Goal: Task Accomplishment & Management: Use online tool/utility

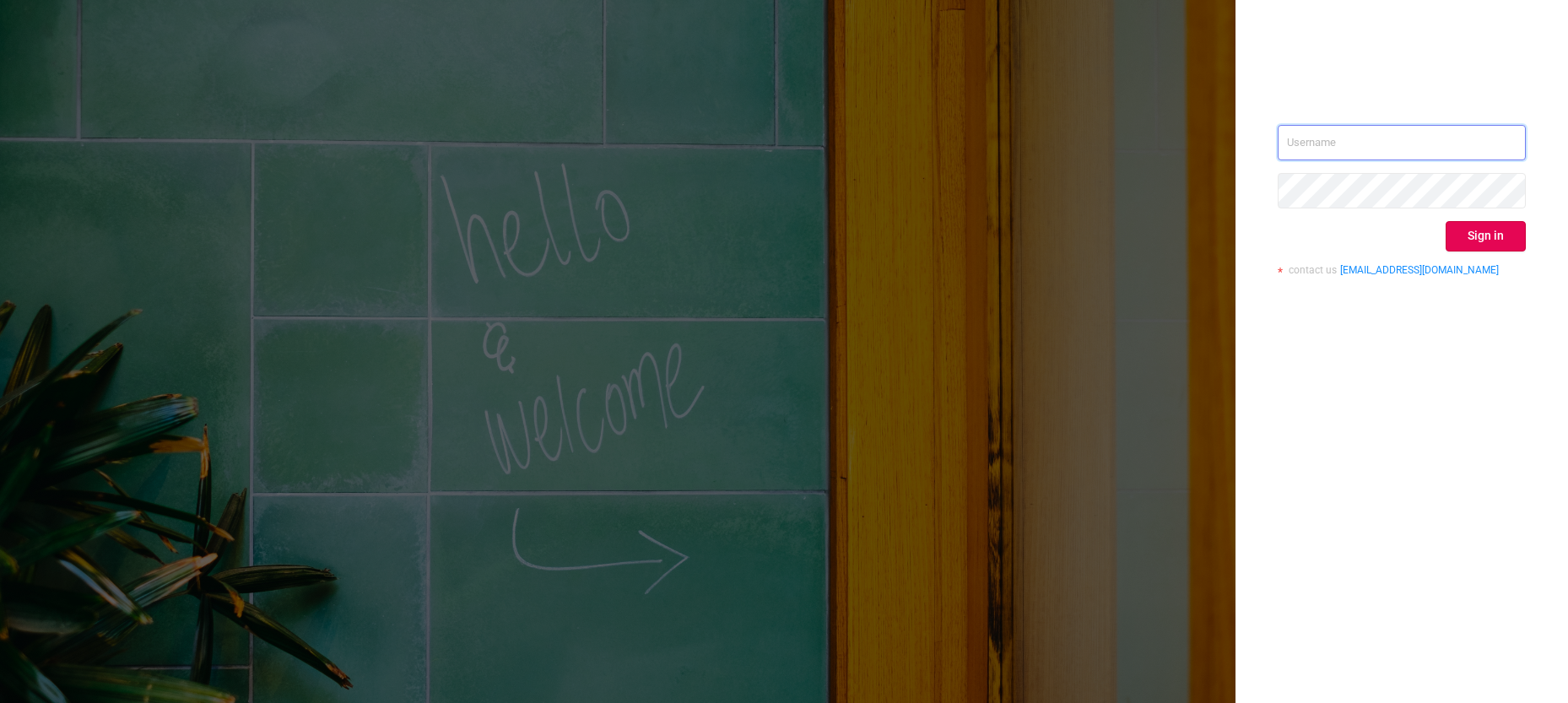
click at [778, 153] on input "text" at bounding box center [1401, 142] width 248 height 35
type input "[PERSON_NAME][EMAIL_ADDRESS][DOMAIN_NAME]"
click at [778, 237] on button "Sign in" at bounding box center [1486, 237] width 80 height 31
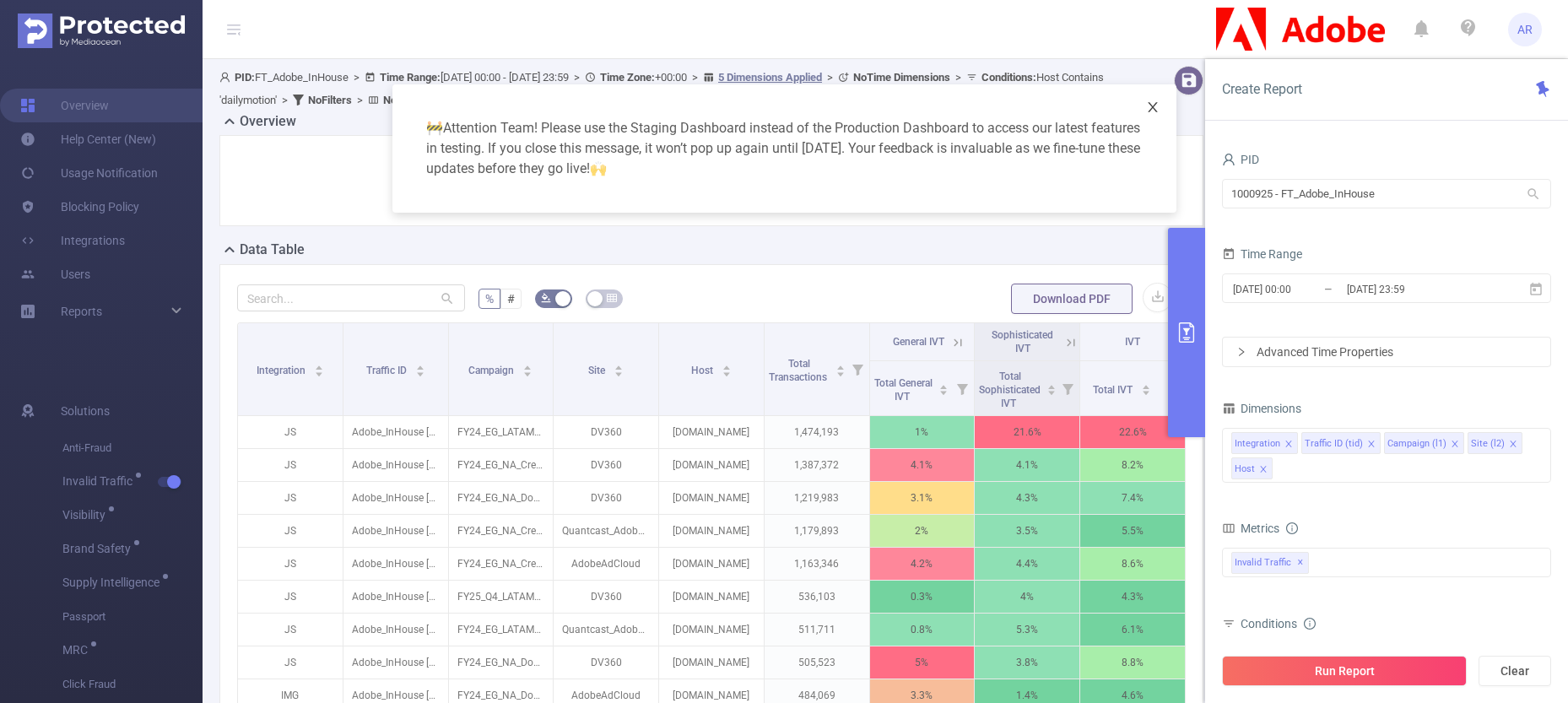
click at [778, 107] on icon "icon: close" at bounding box center [1153, 108] width 14 height 14
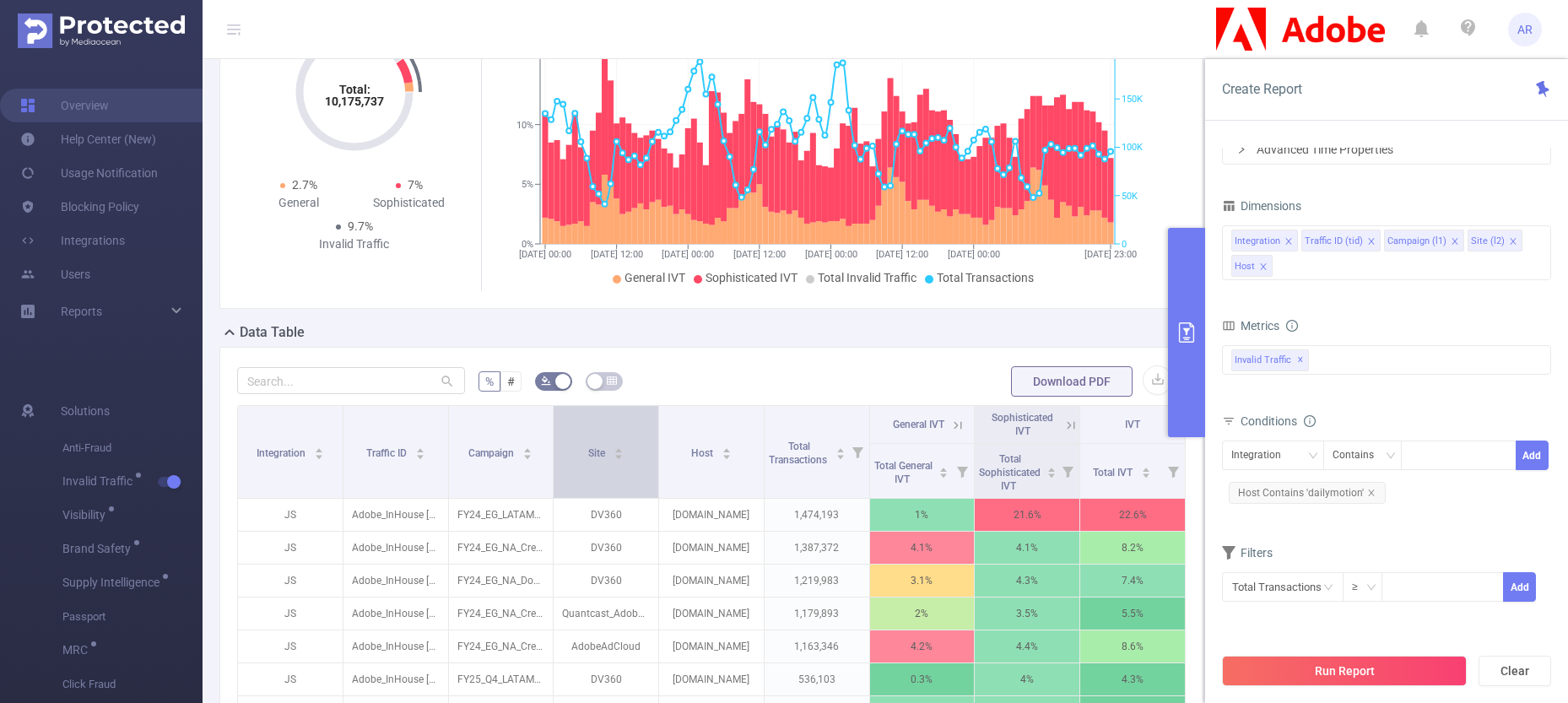
scroll to position [231, 0]
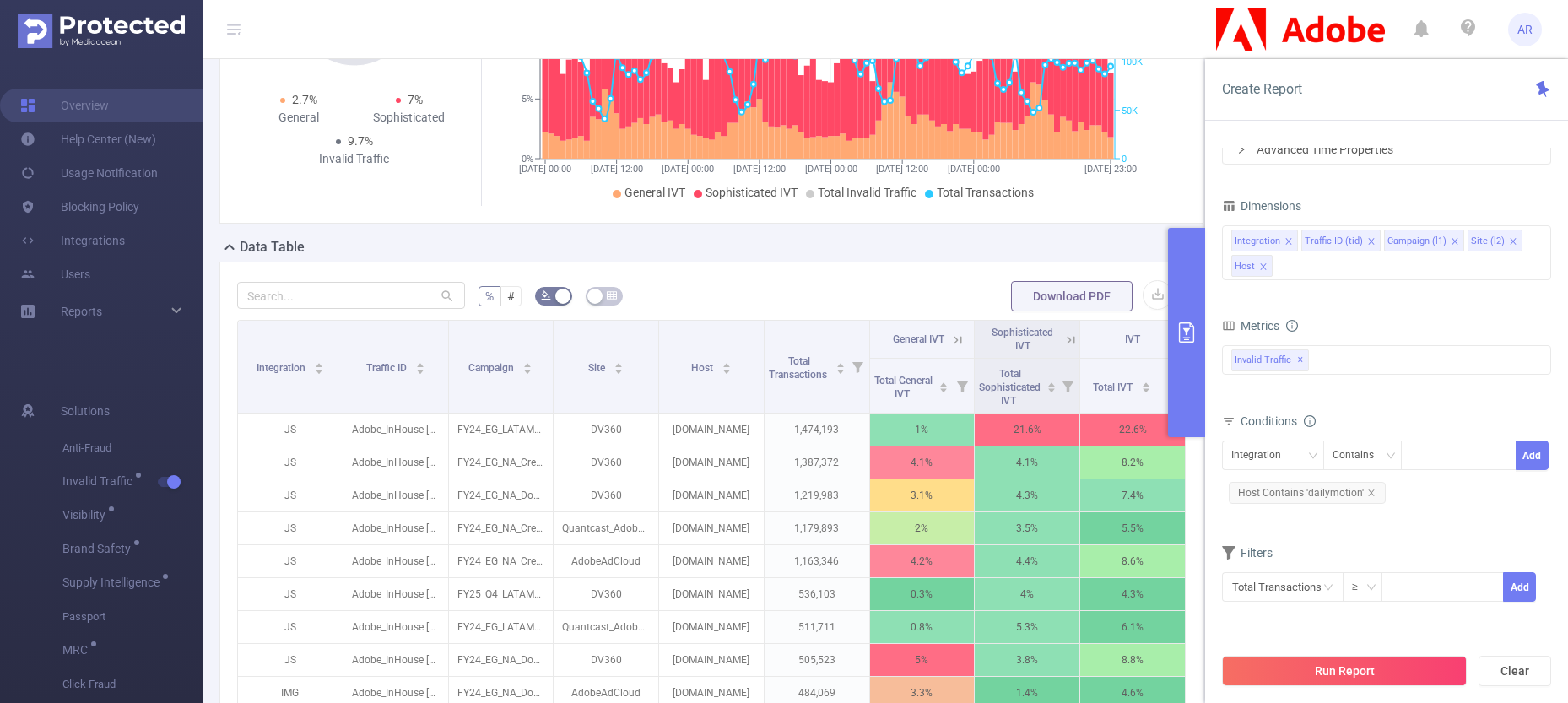
click at [778, 337] on icon at bounding box center [1071, 340] width 15 height 15
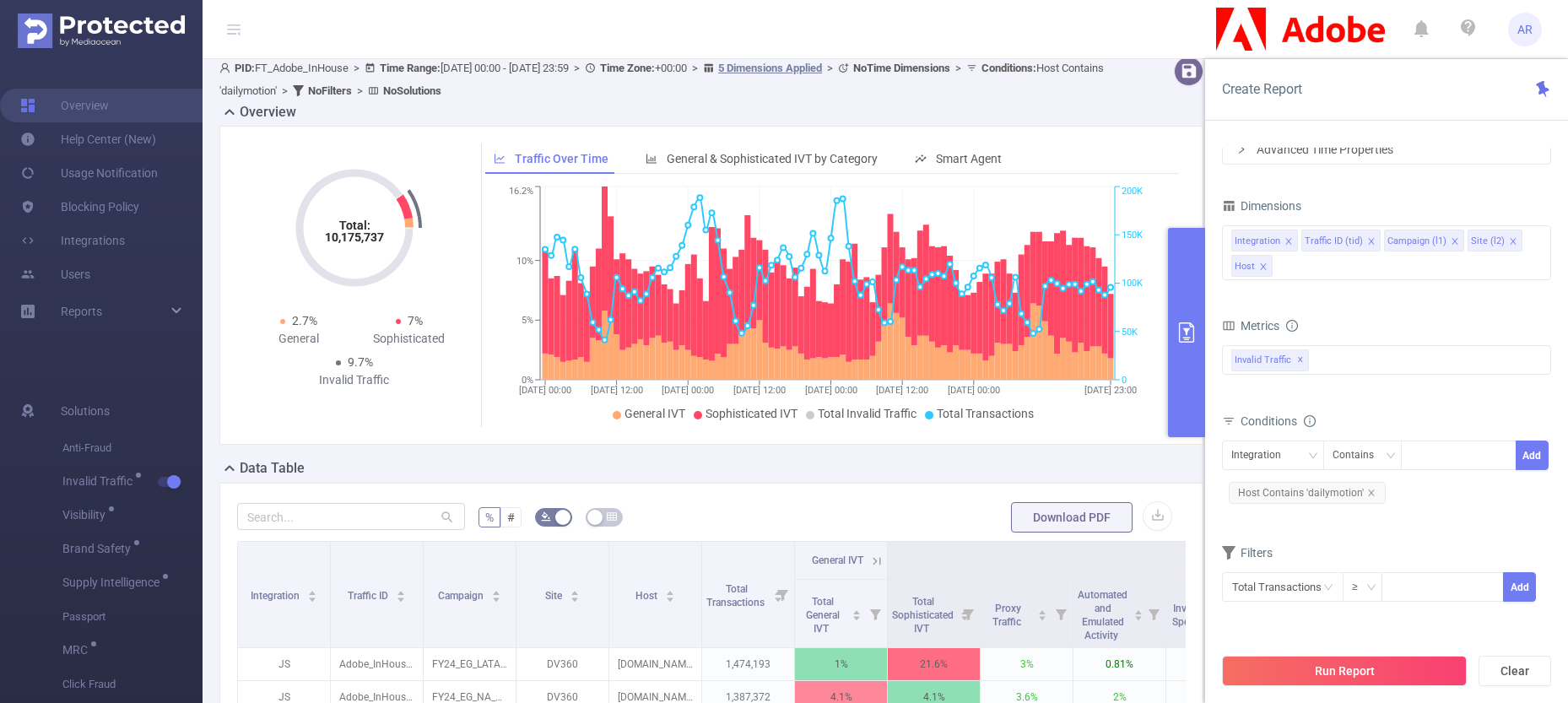
scroll to position [0, 0]
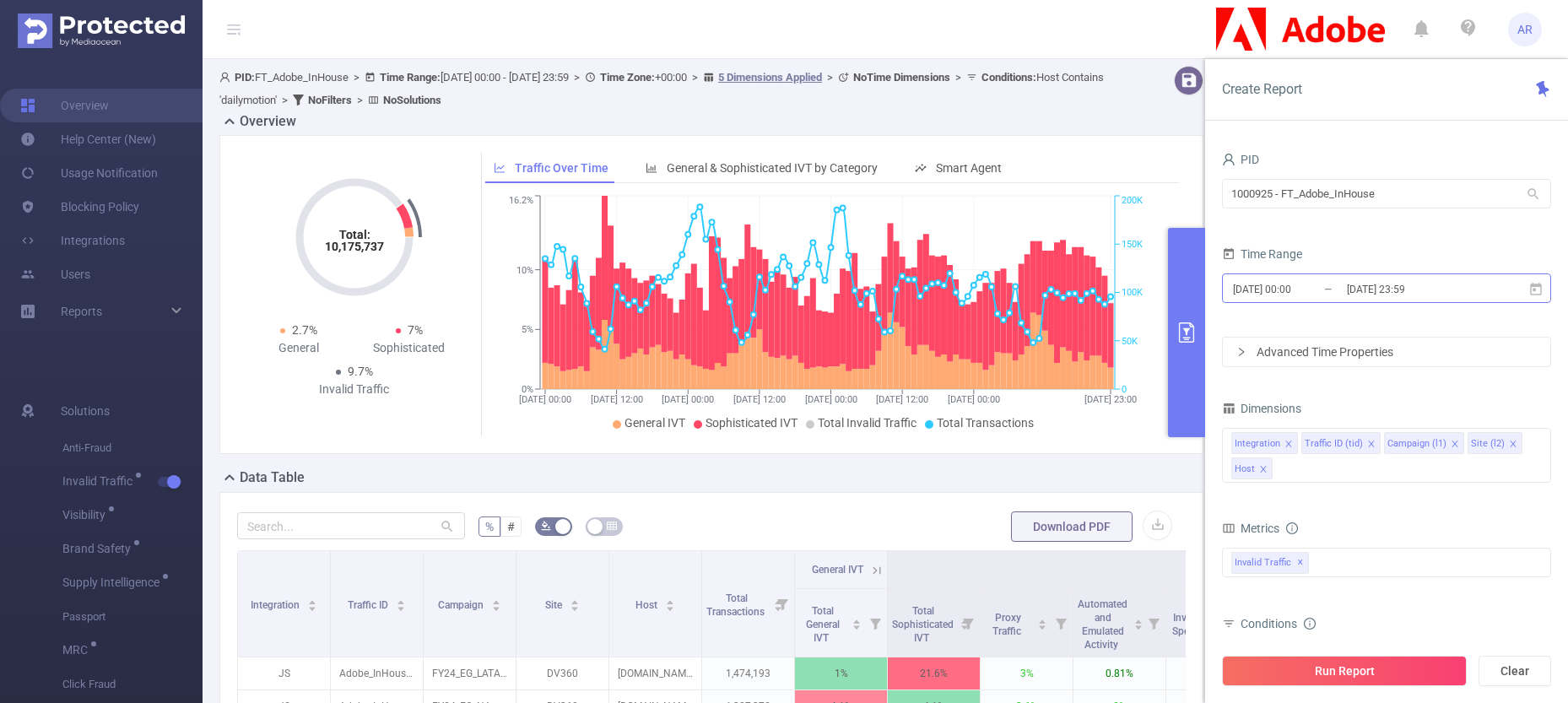
click at [778, 290] on input "[DATE] 00:00" at bounding box center [1300, 289] width 137 height 23
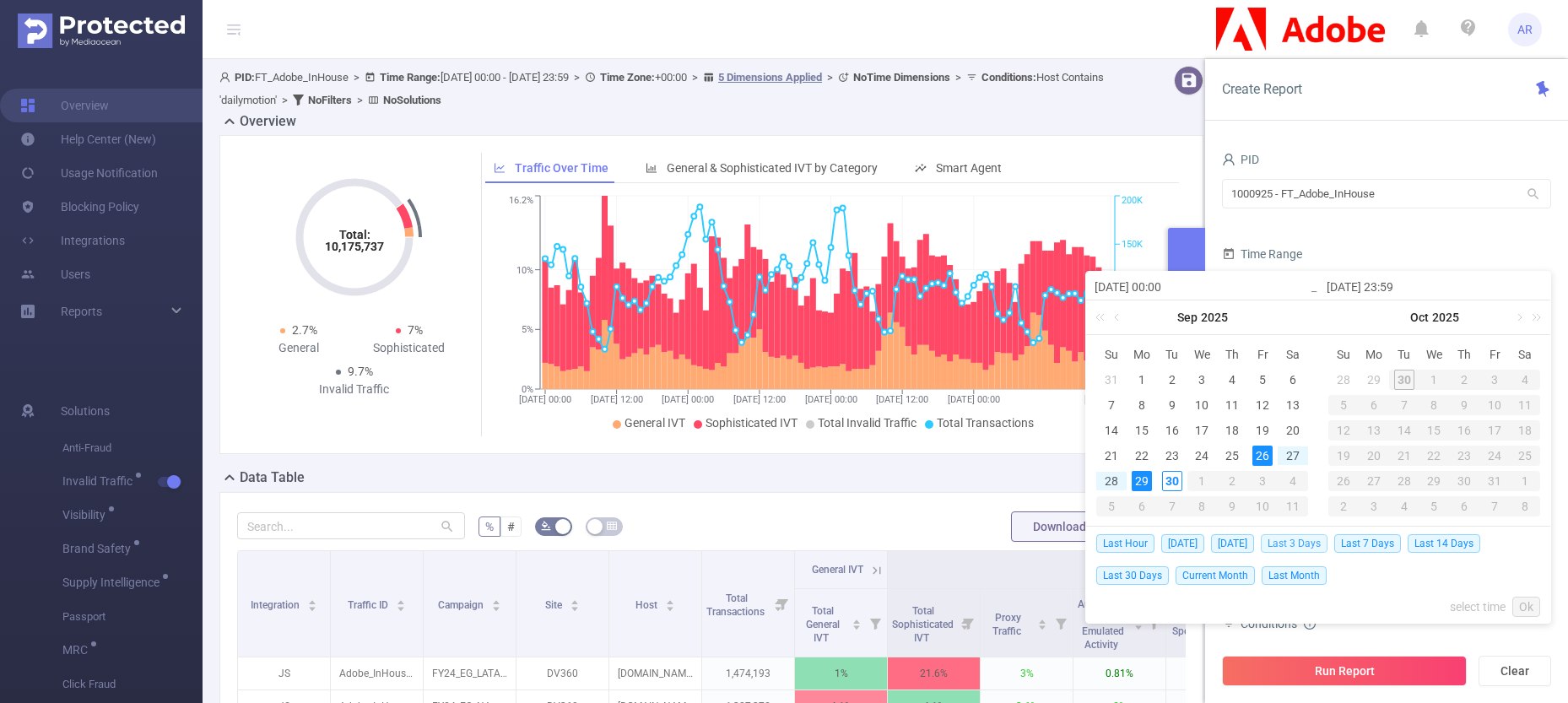
click at [778, 542] on span "Last 3 Days" at bounding box center [1294, 543] width 67 height 19
type input "[DATE] 00:00"
type input "[DATE] 23:59"
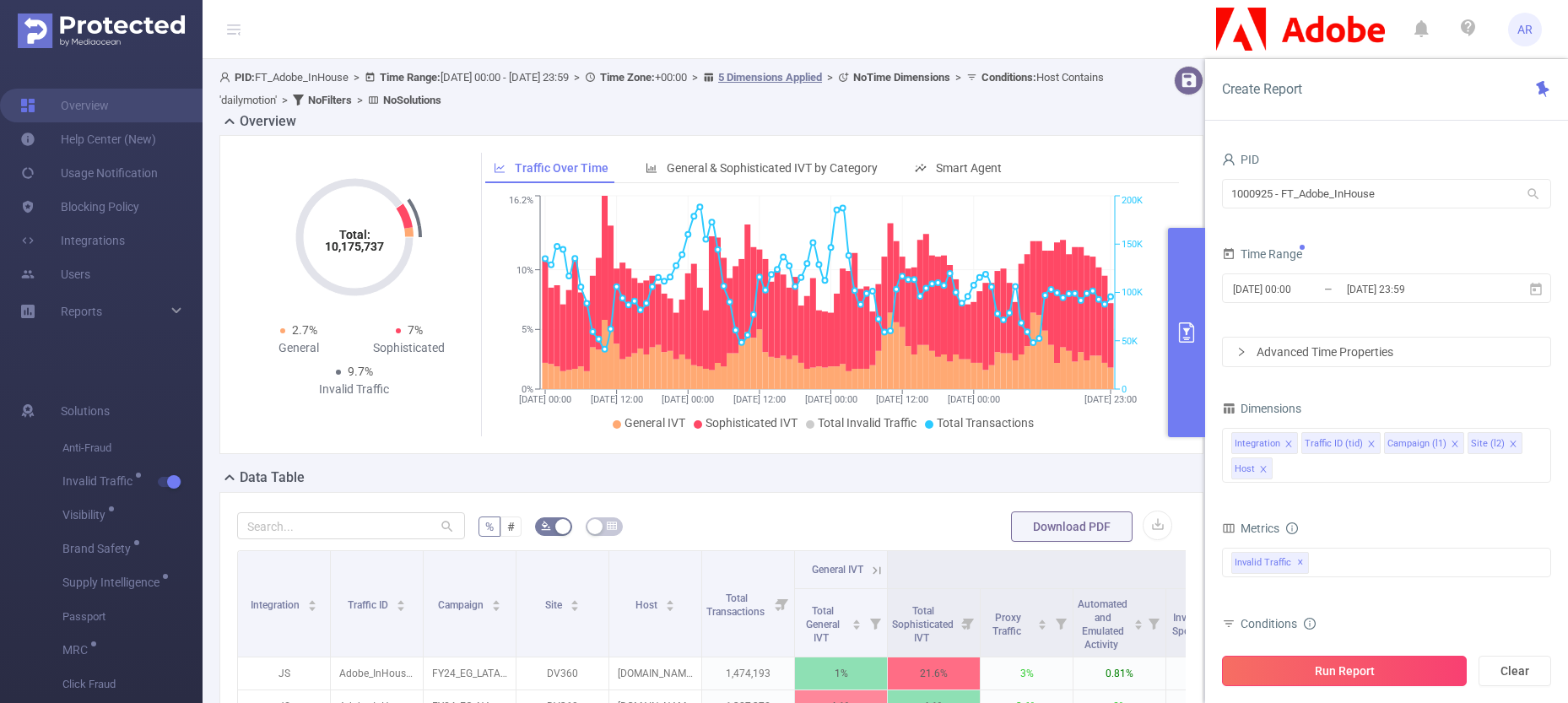
click at [778, 641] on button "Run Report" at bounding box center [1344, 671] width 244 height 31
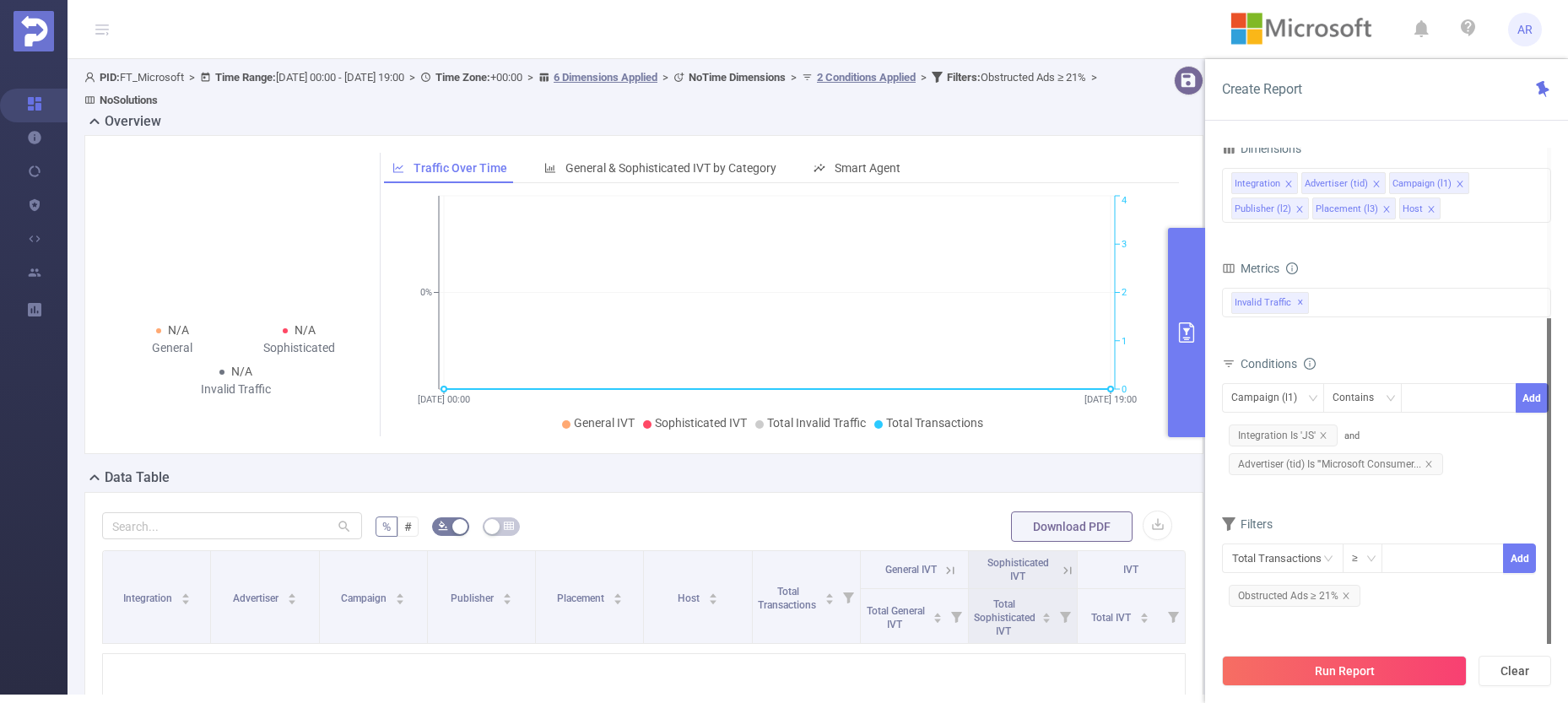
scroll to position [257, 0]
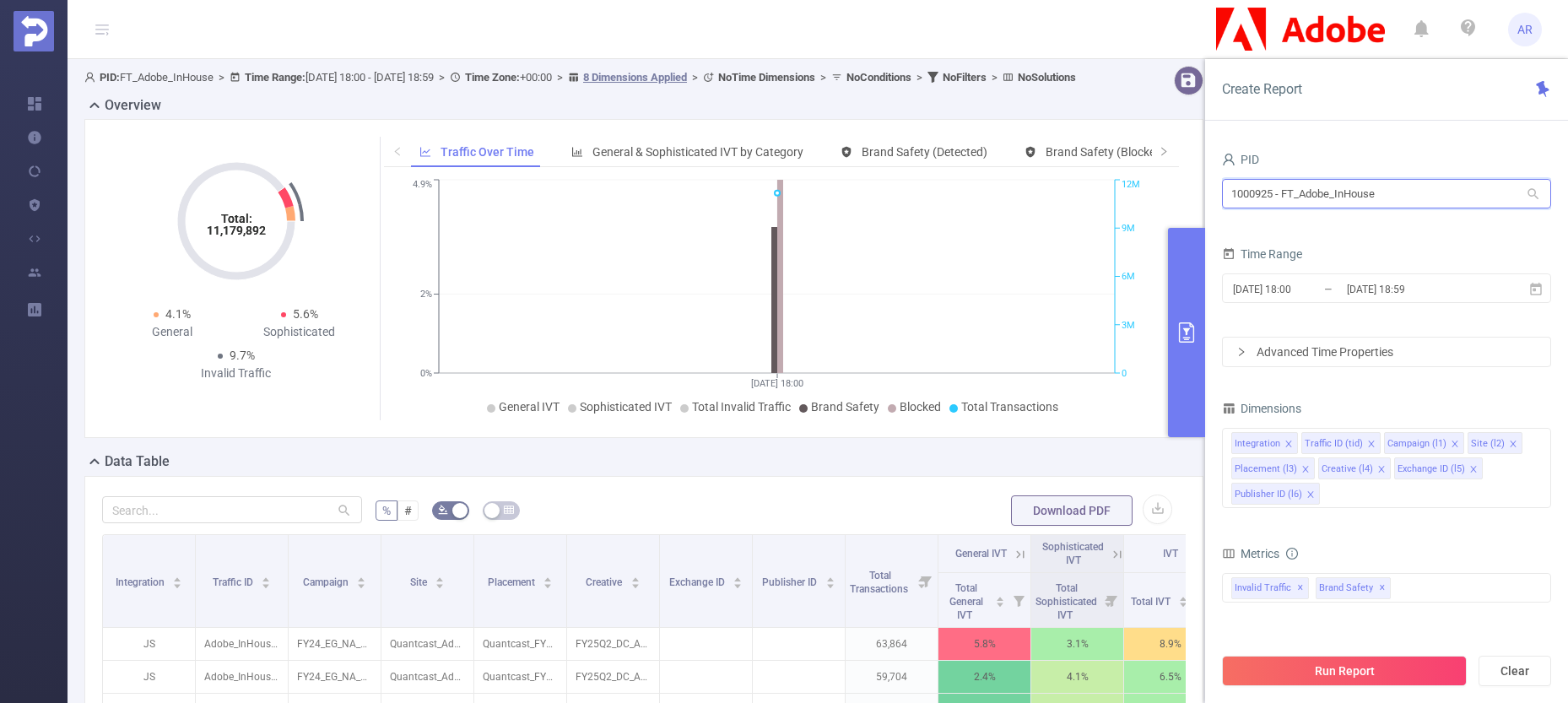
click at [1342, 185] on input "1000925 - FT_Adobe_InHouse" at bounding box center [1386, 193] width 329 height 30
click at [1343, 185] on input "1000925 - FT_Adobe_InHouse" at bounding box center [1386, 193] width 329 height 30
type input "mayo"
click at [1356, 223] on li "1000997 - FT_MayoSeitz 33K [2,563 rows]" at bounding box center [1386, 229] width 329 height 27
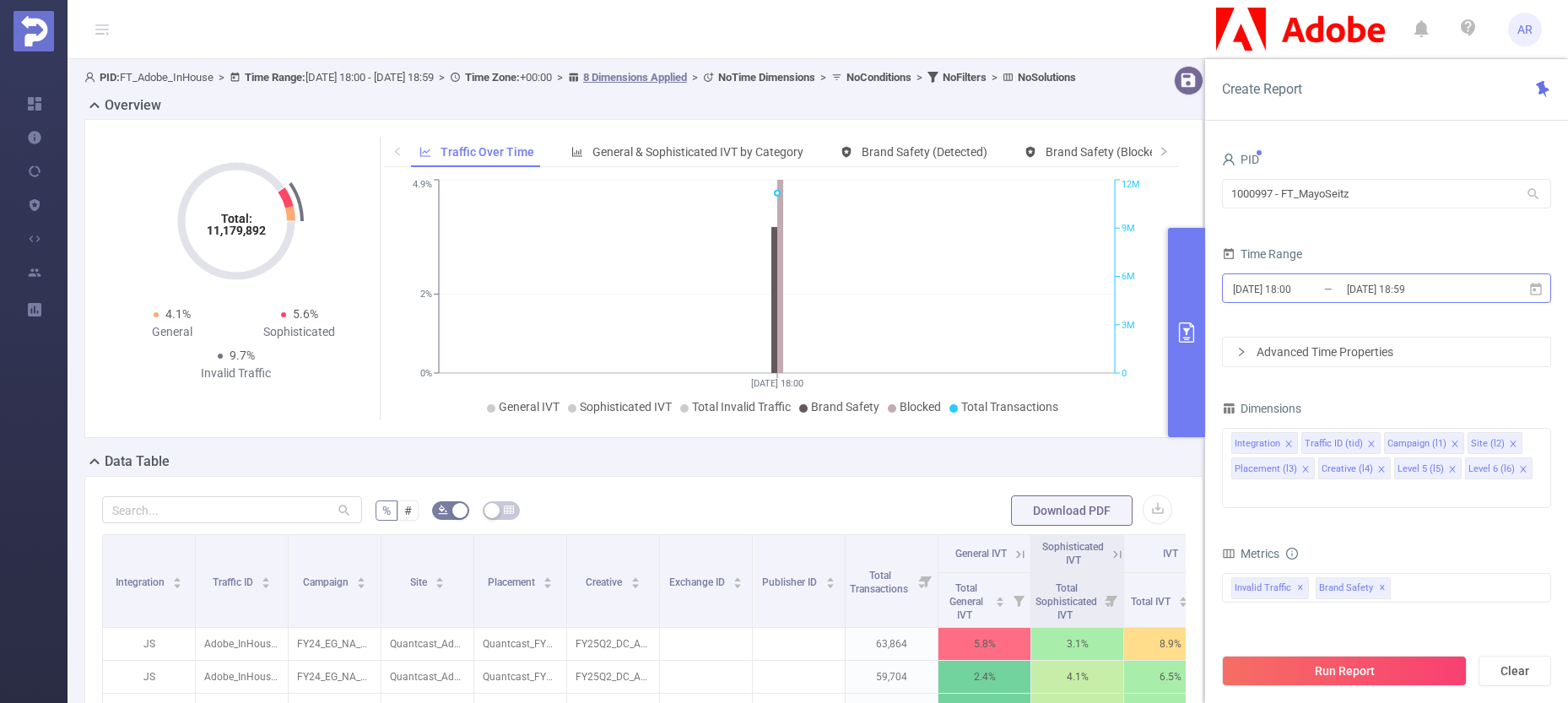
click at [1361, 289] on input "2025-09-30 18:59" at bounding box center [1413, 289] width 137 height 23
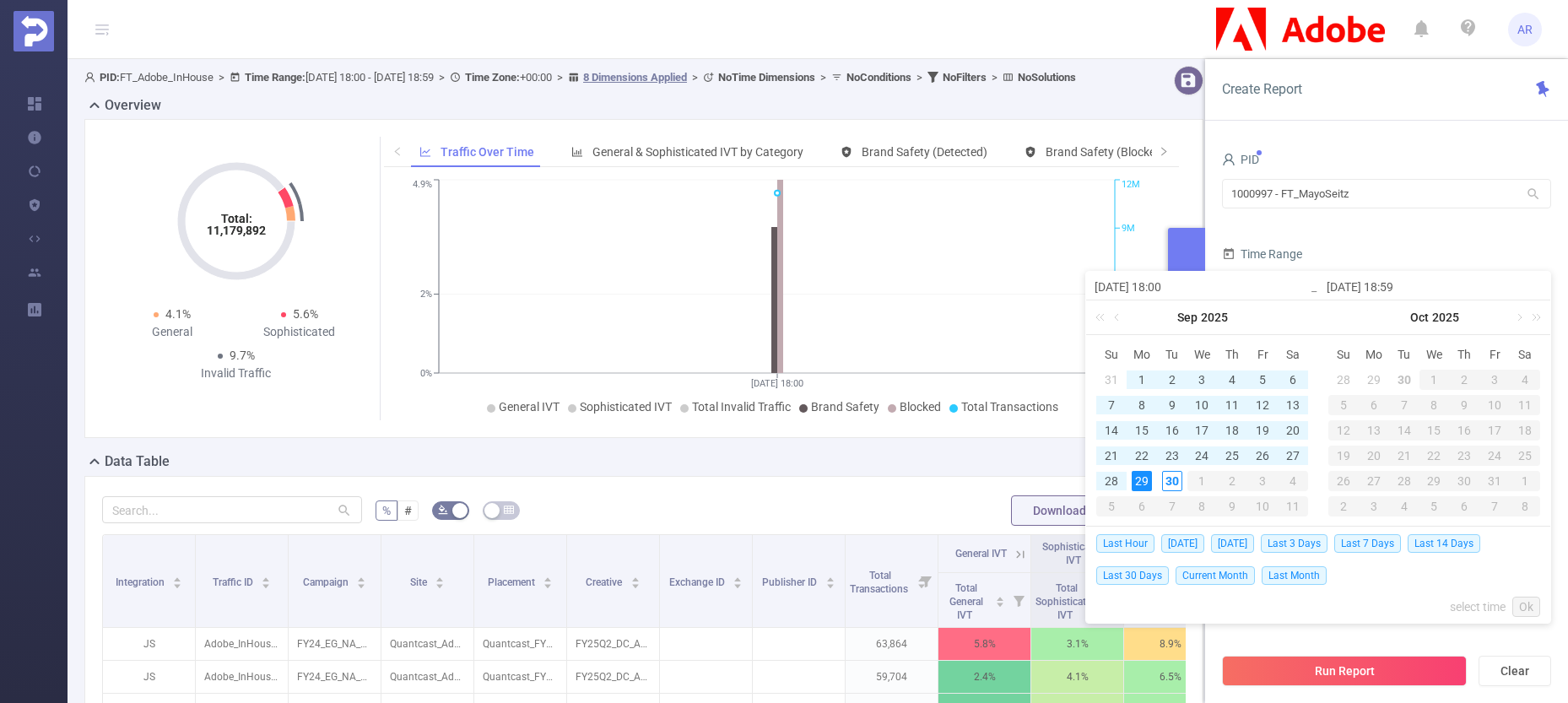
click at [1137, 577] on span "Last 30 Days" at bounding box center [1132, 576] width 73 height 19
type input "2025-08-31 00:00"
type input "[DATE] 23:59"
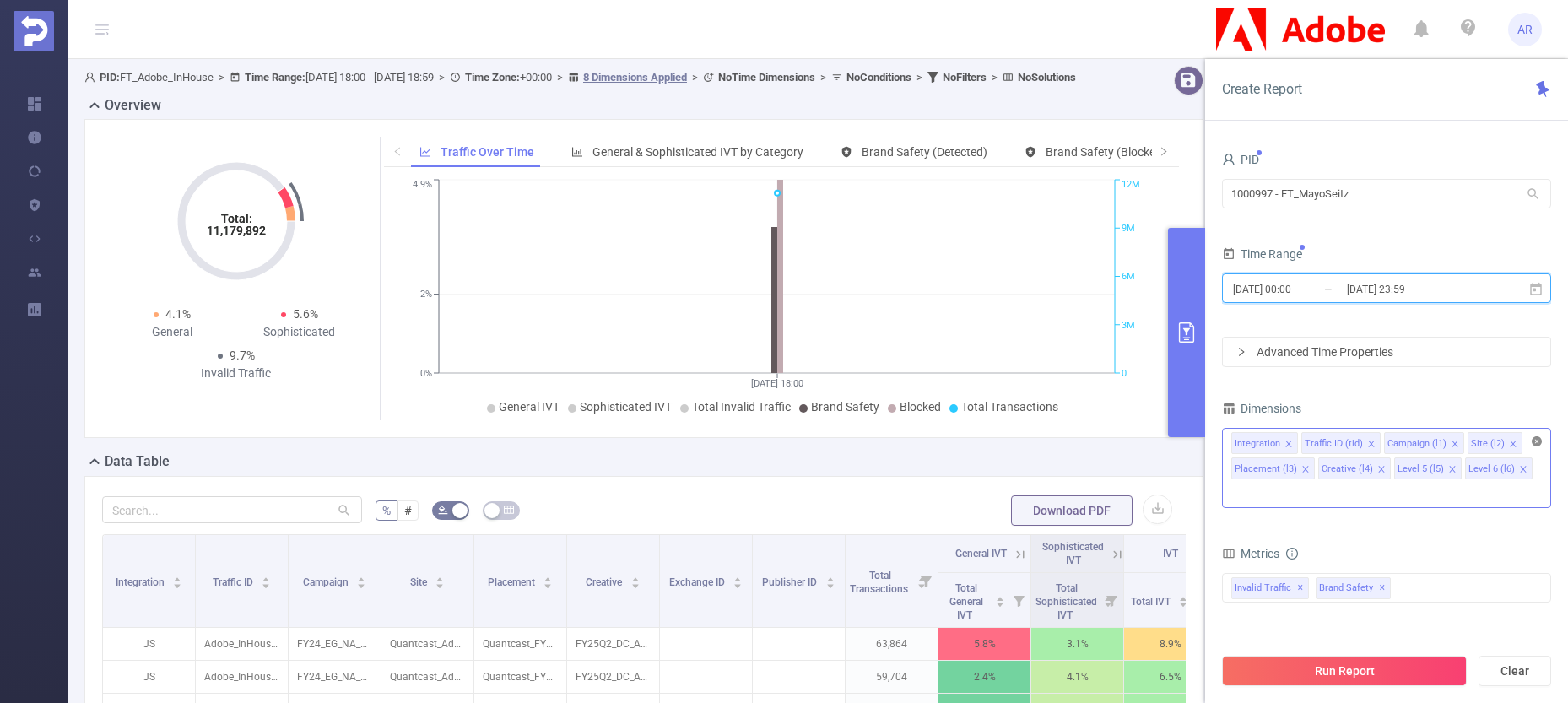
click at [1540, 444] on icon "icon: close-circle" at bounding box center [1537, 442] width 10 height 10
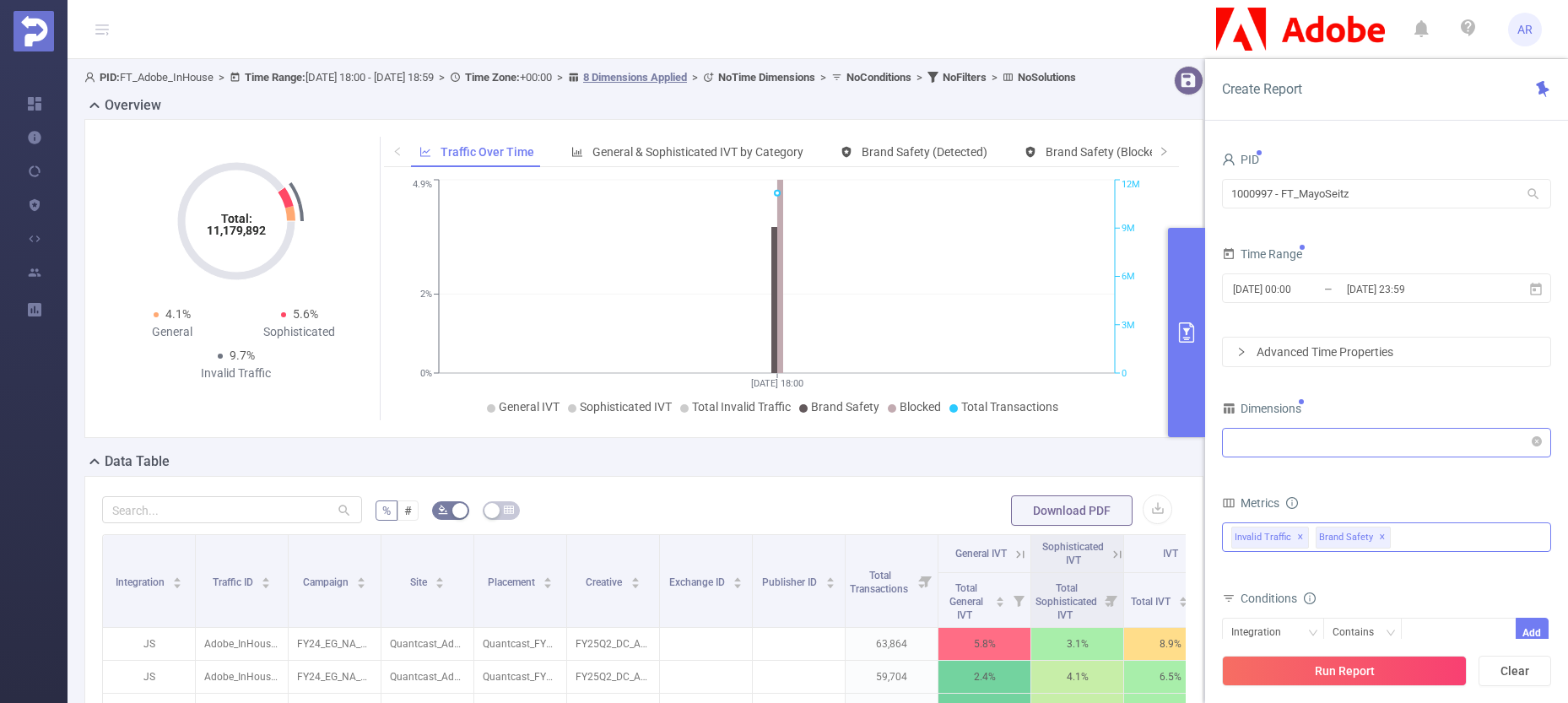
click at [1379, 539] on span "✕" at bounding box center [1383, 537] width 7 height 21
click at [1312, 442] on div "Integration" at bounding box center [1386, 442] width 310 height 28
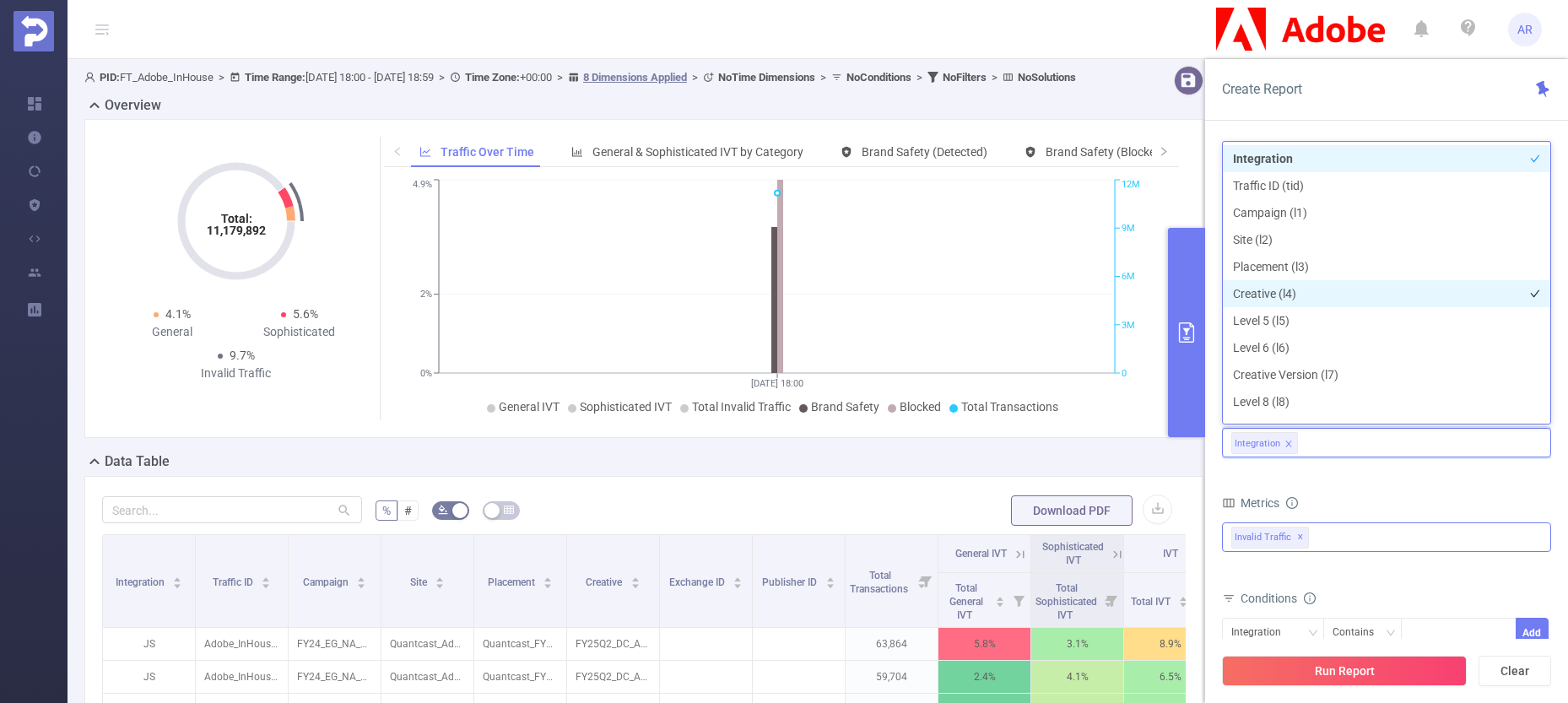
scroll to position [19, 0]
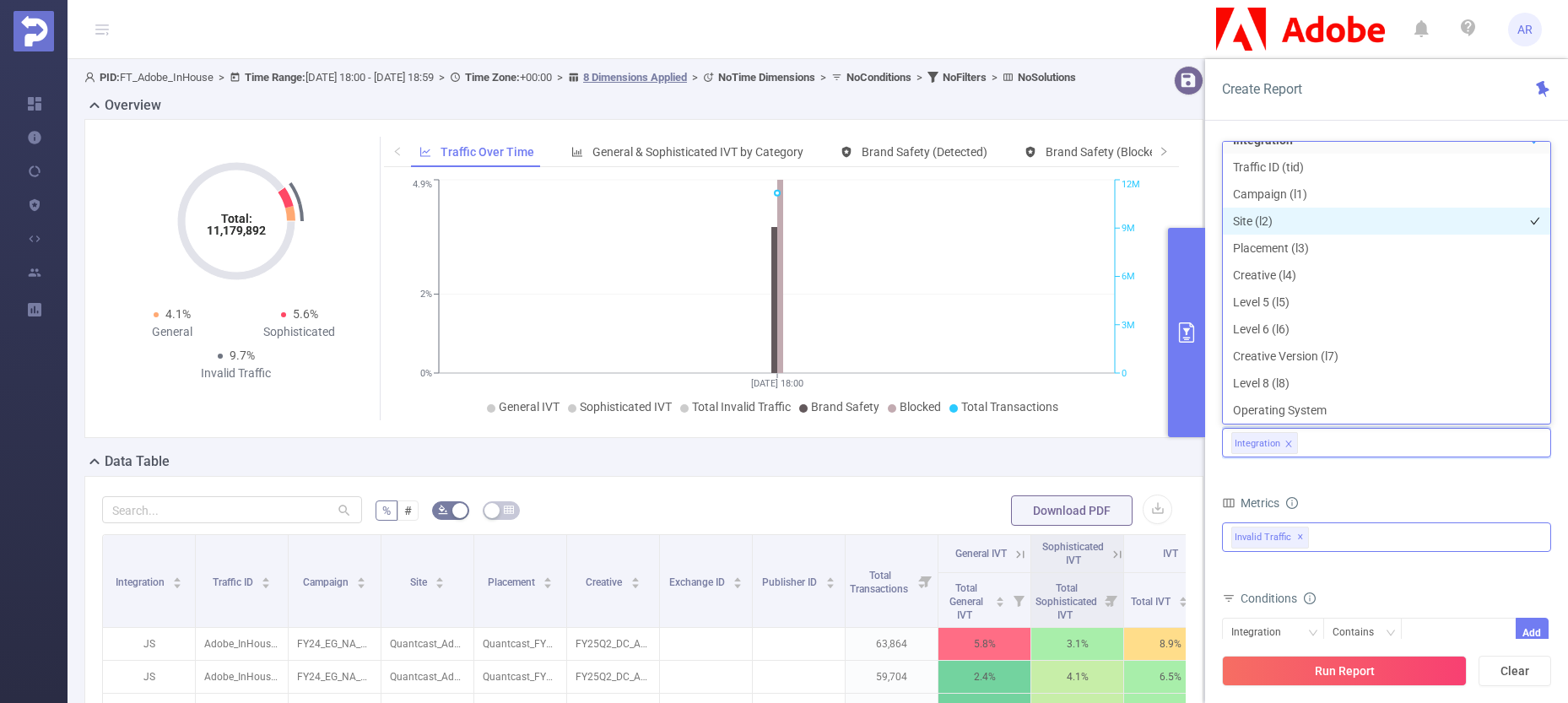
click at [1283, 214] on li "Site (l2)" at bounding box center [1386, 221] width 327 height 27
click at [1285, 442] on icon "icon: close" at bounding box center [1289, 444] width 9 height 9
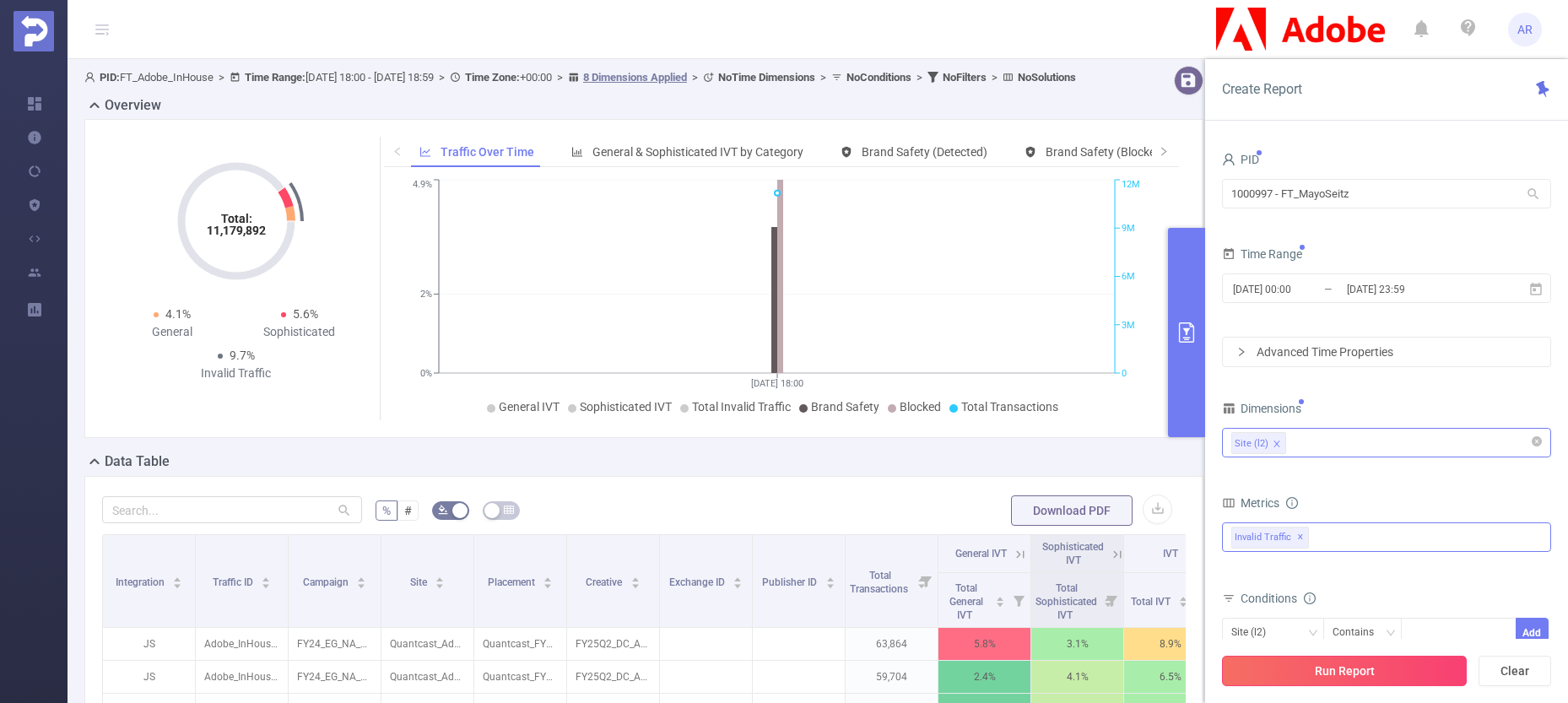
click at [1292, 661] on button "Run Report" at bounding box center [1344, 671] width 244 height 31
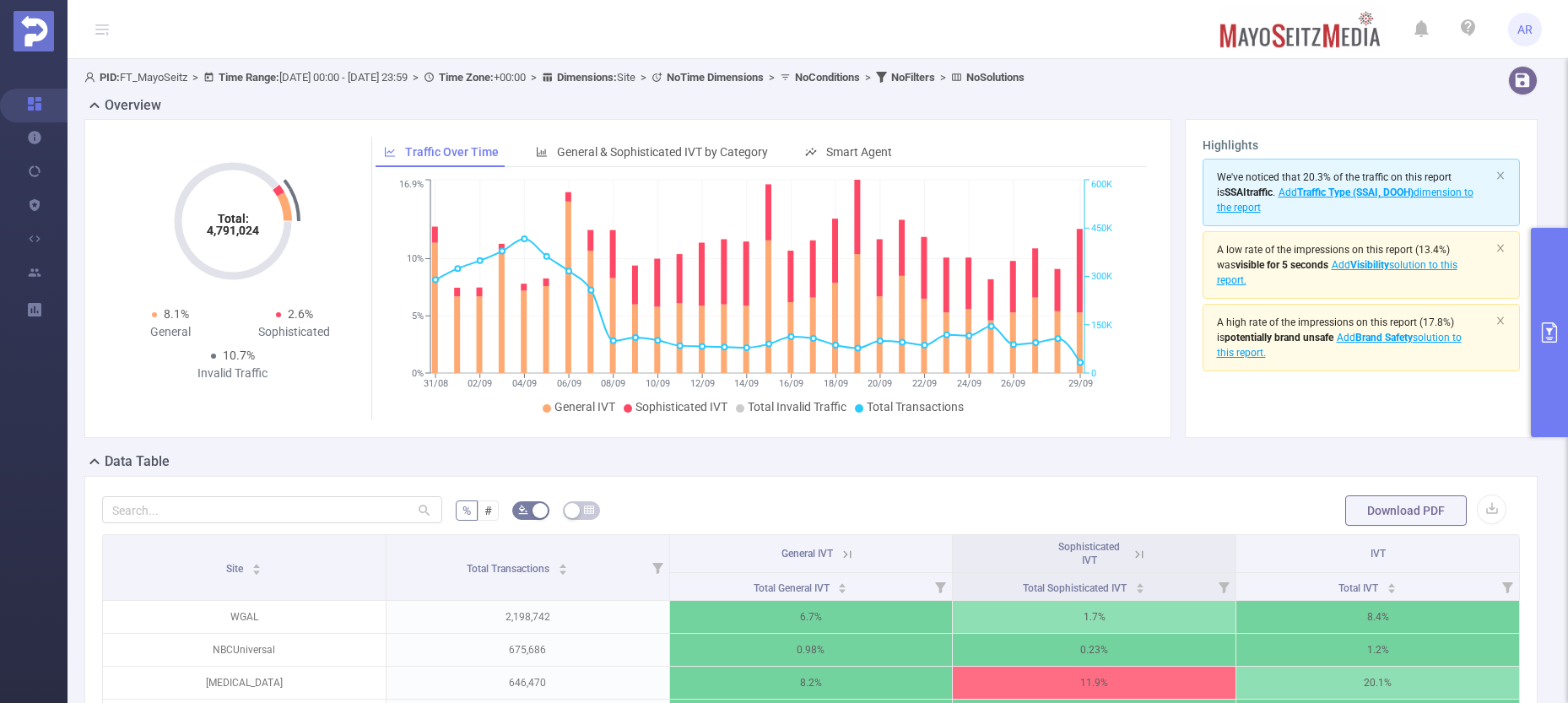
click at [1542, 268] on button "primary" at bounding box center [1549, 332] width 37 height 209
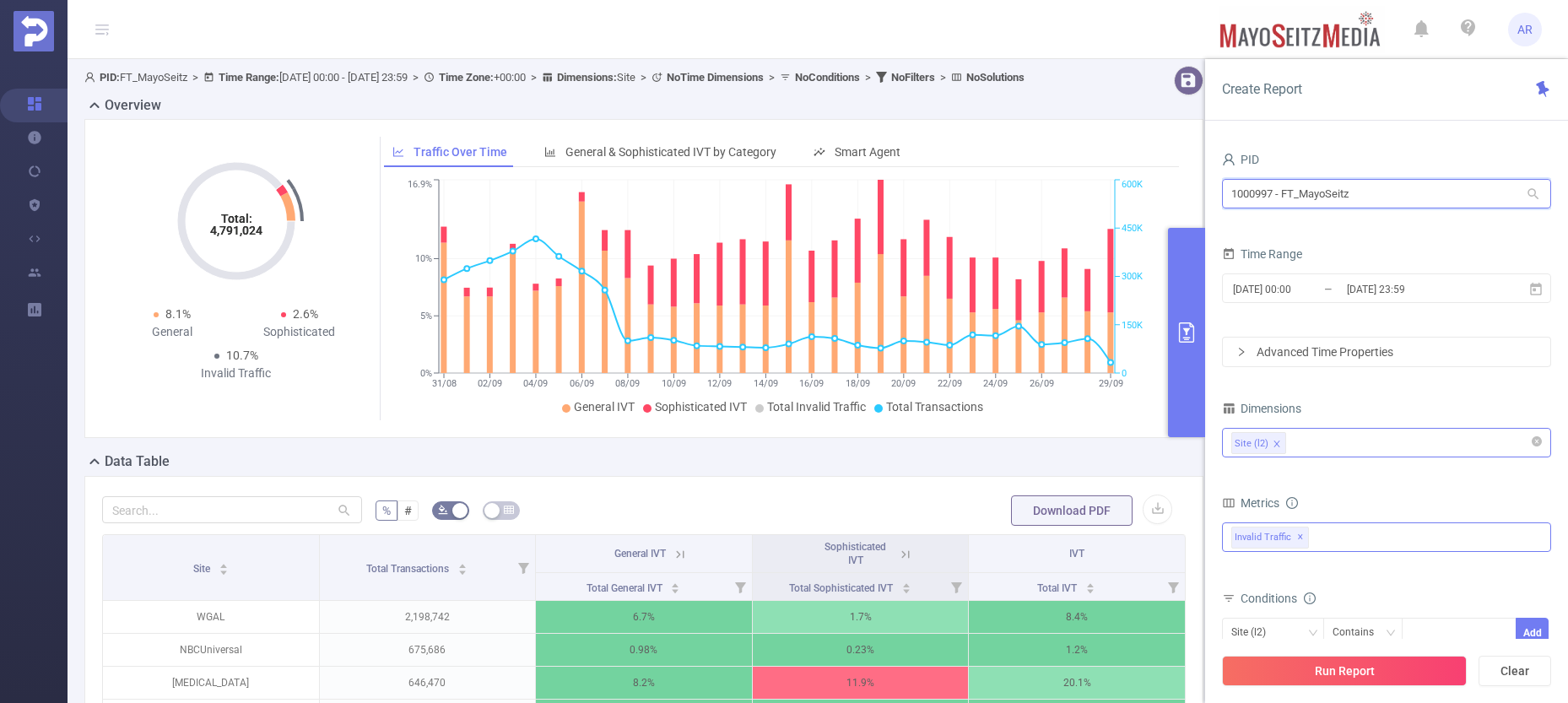
click at [1380, 190] on input "1000997 - FT_MayoSeitz" at bounding box center [1386, 193] width 329 height 30
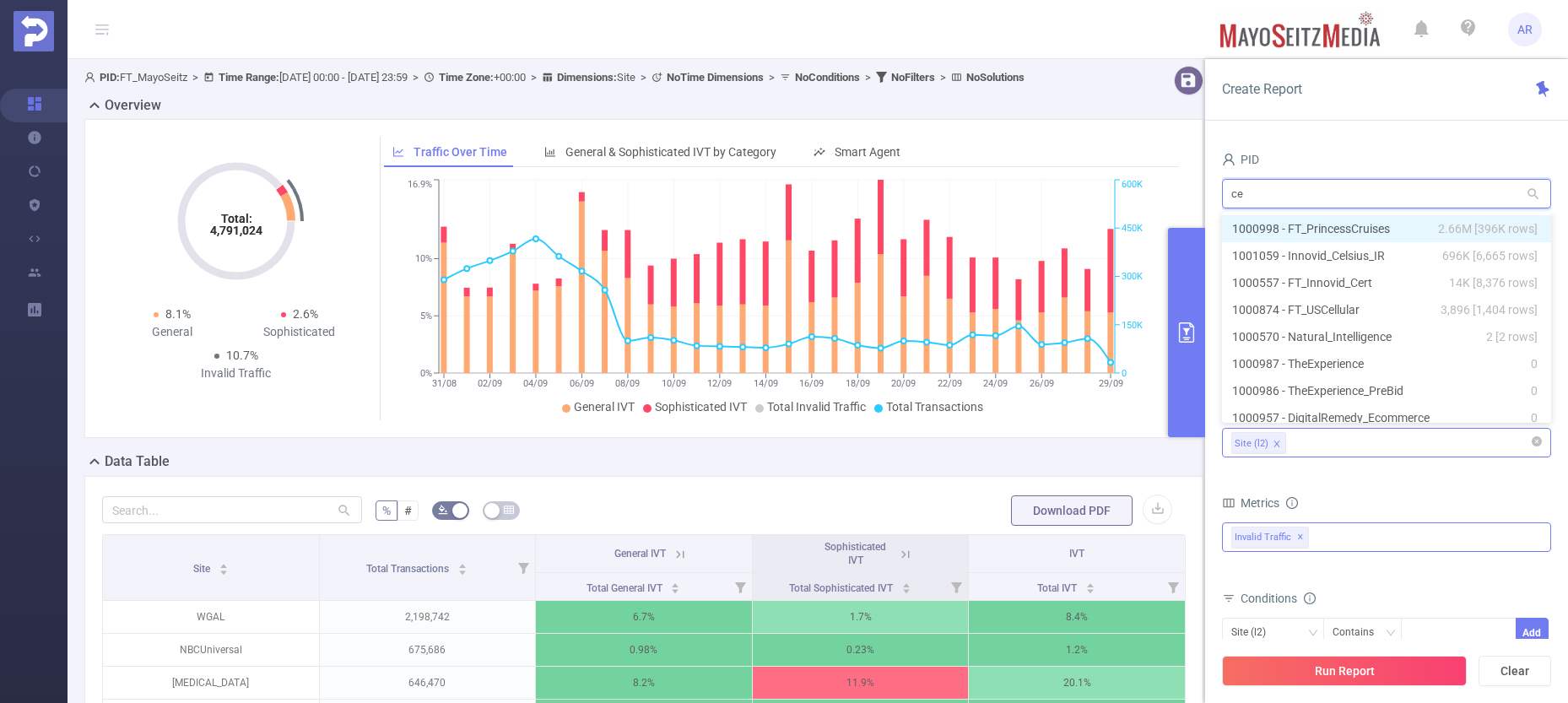
type input "cel"
click at [1282, 226] on li "1001059 - Innovid_Celsius_IR 696K [6,665 rows]" at bounding box center [1386, 229] width 329 height 27
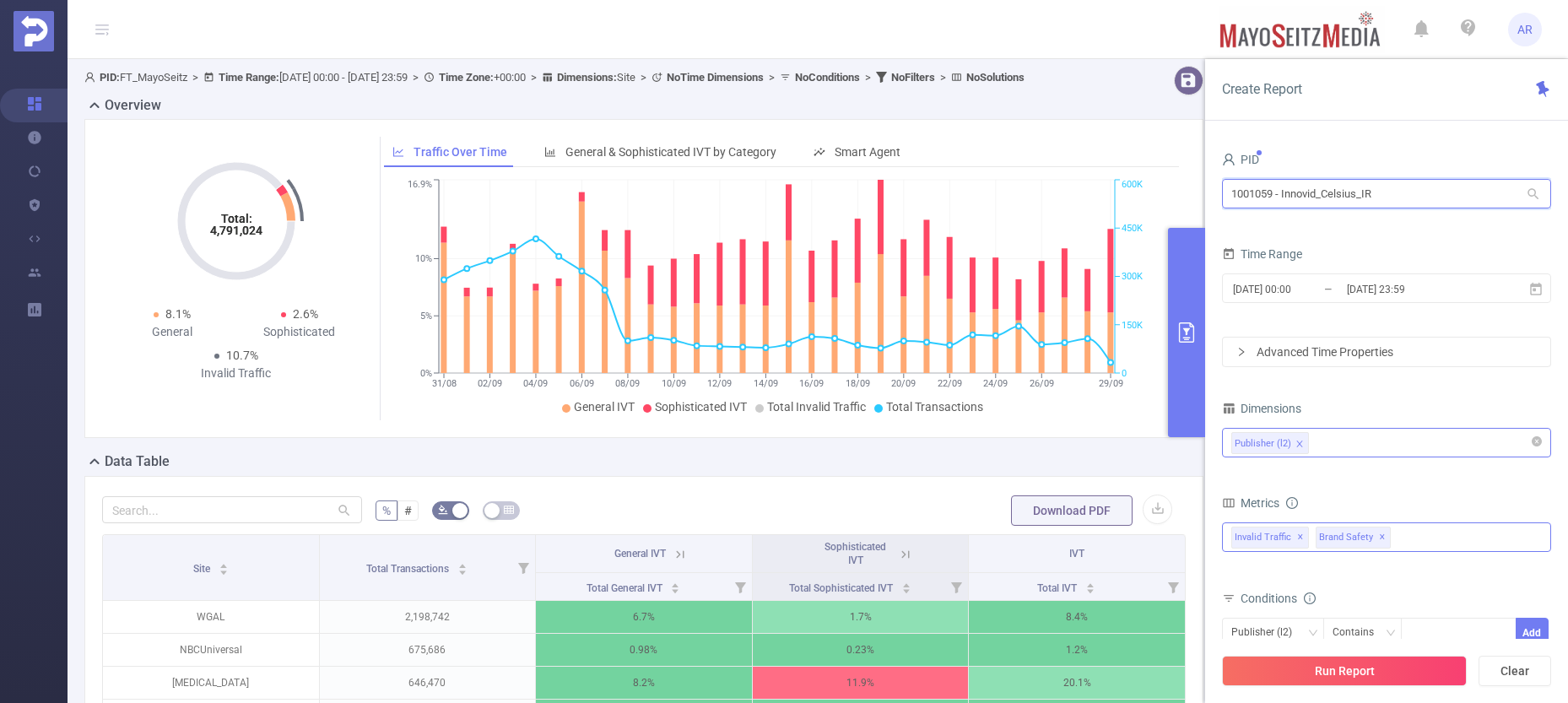
drag, startPoint x: 1273, startPoint y: 189, endPoint x: 1214, endPoint y: 190, distance: 59.0
click at [1216, 189] on div "PID 1001059 - Innovid_Celsius_IR 1001059 - Innovid_Celsius_IR Time Range 2025-0…" at bounding box center [1386, 431] width 363 height 601
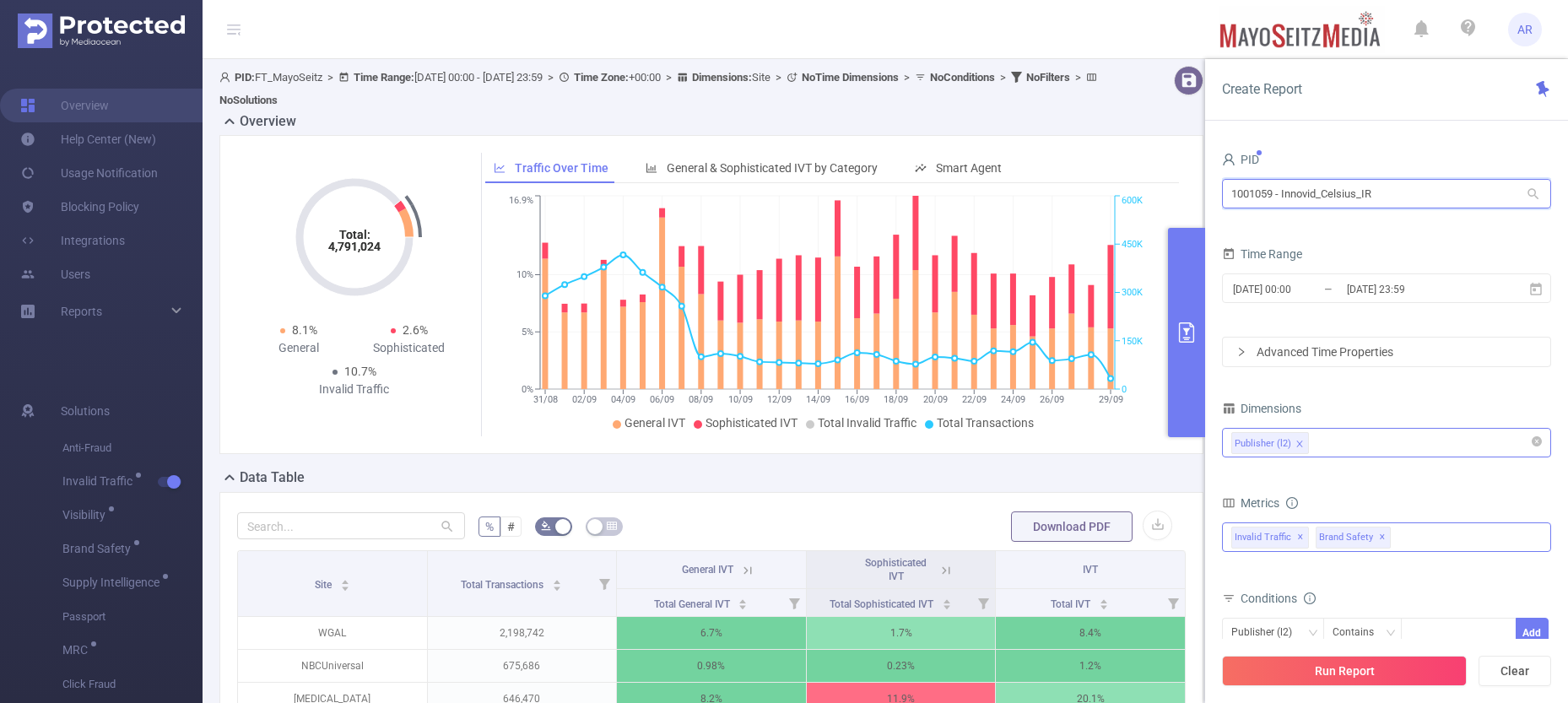
click at [1316, 187] on input "1001059 - Innovid_Celsius_IR" at bounding box center [1386, 193] width 329 height 30
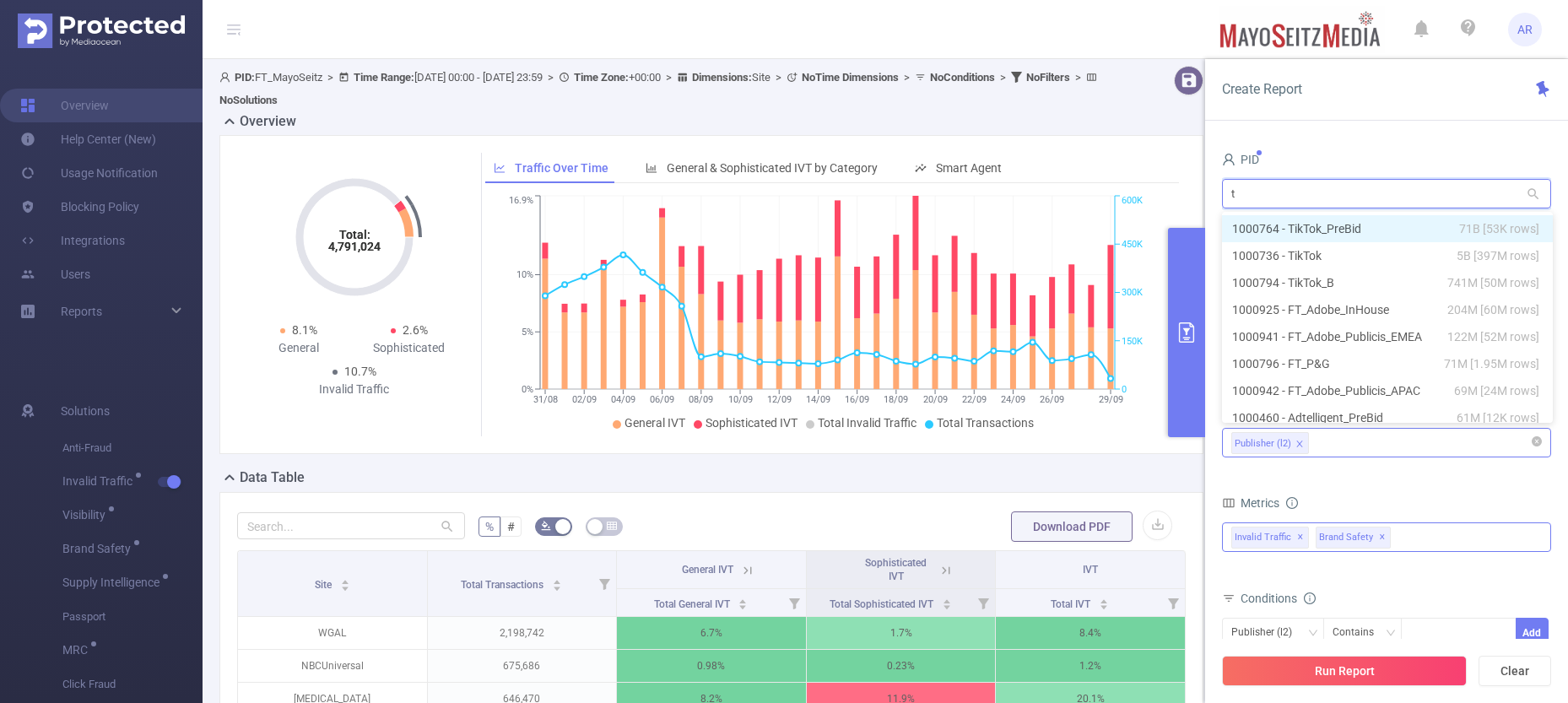
type input "tc"
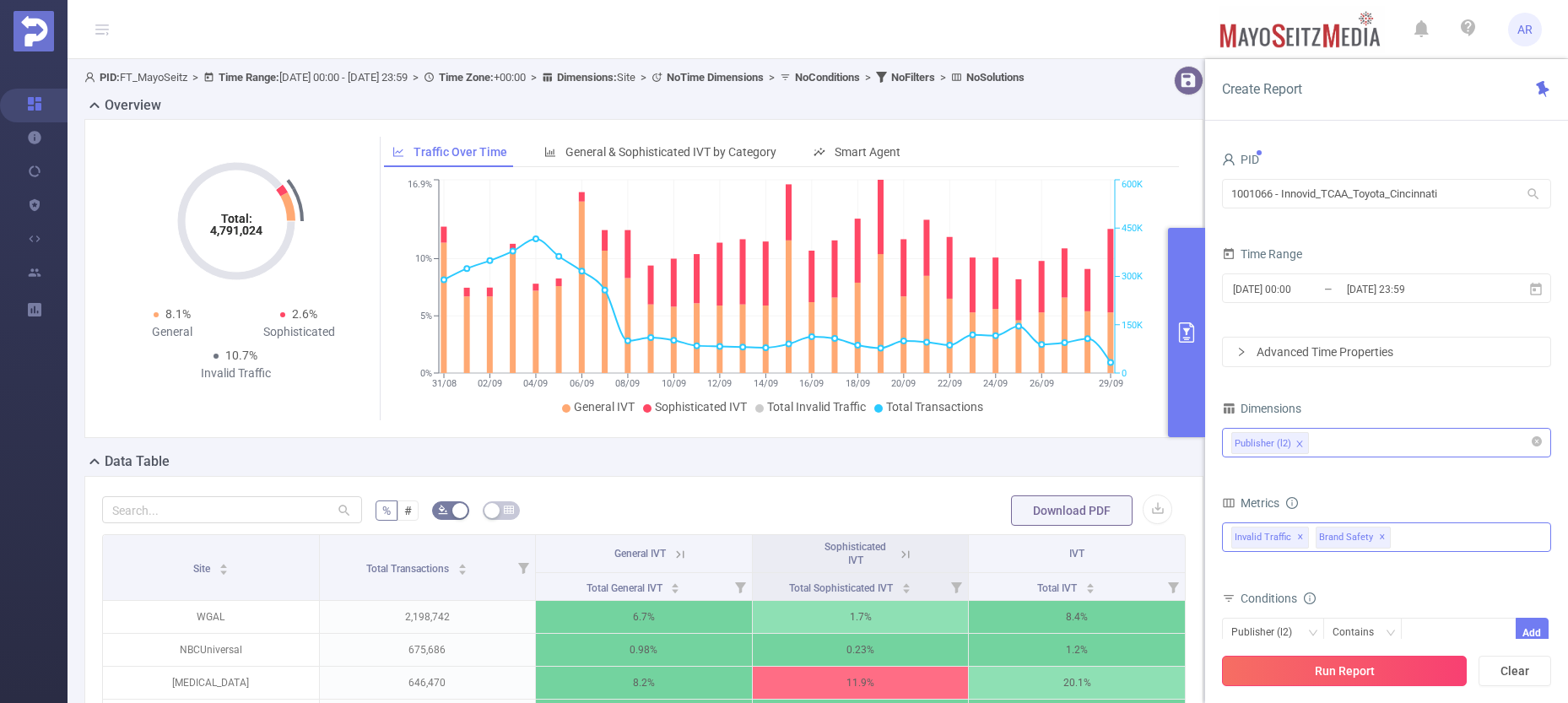
click at [1339, 670] on button "Run Report" at bounding box center [1344, 671] width 244 height 31
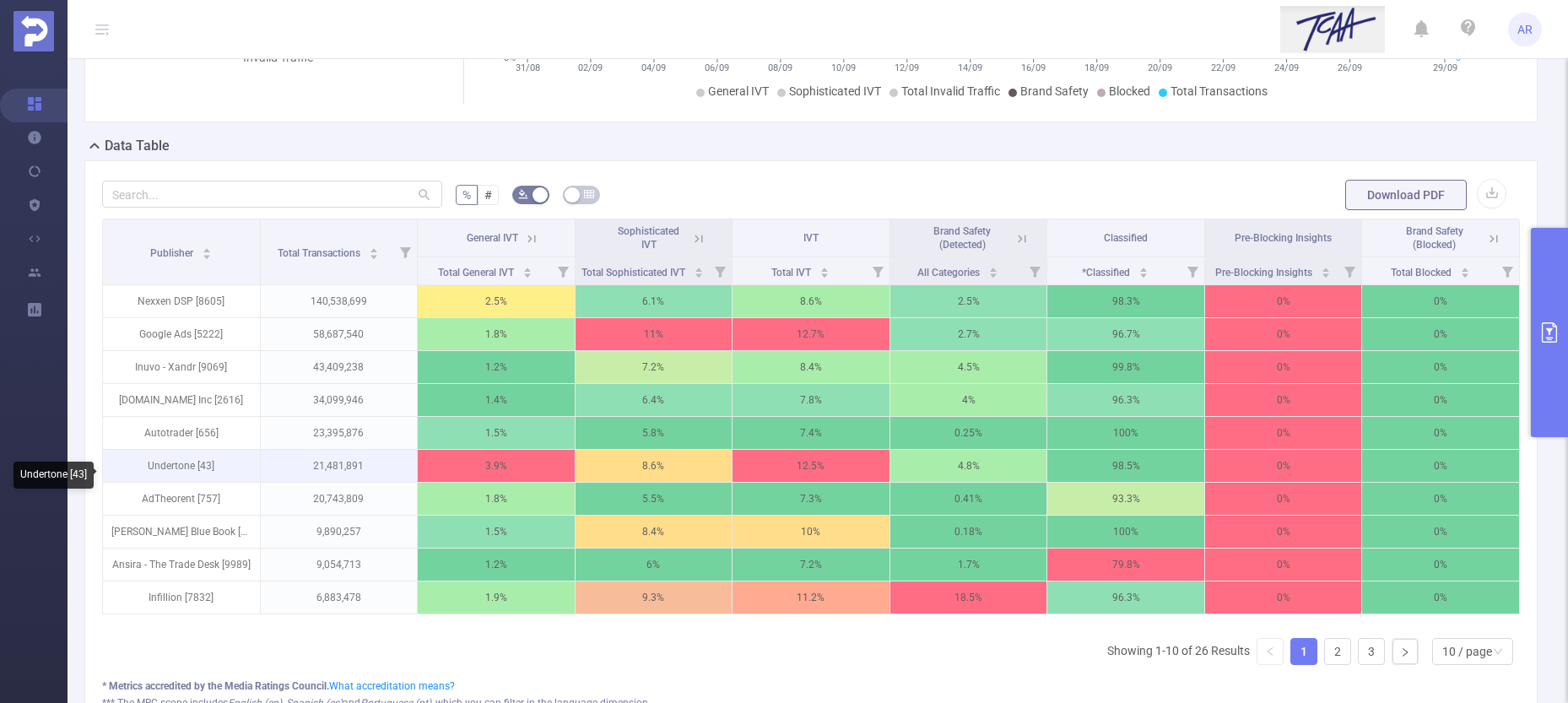
scroll to position [319, 0]
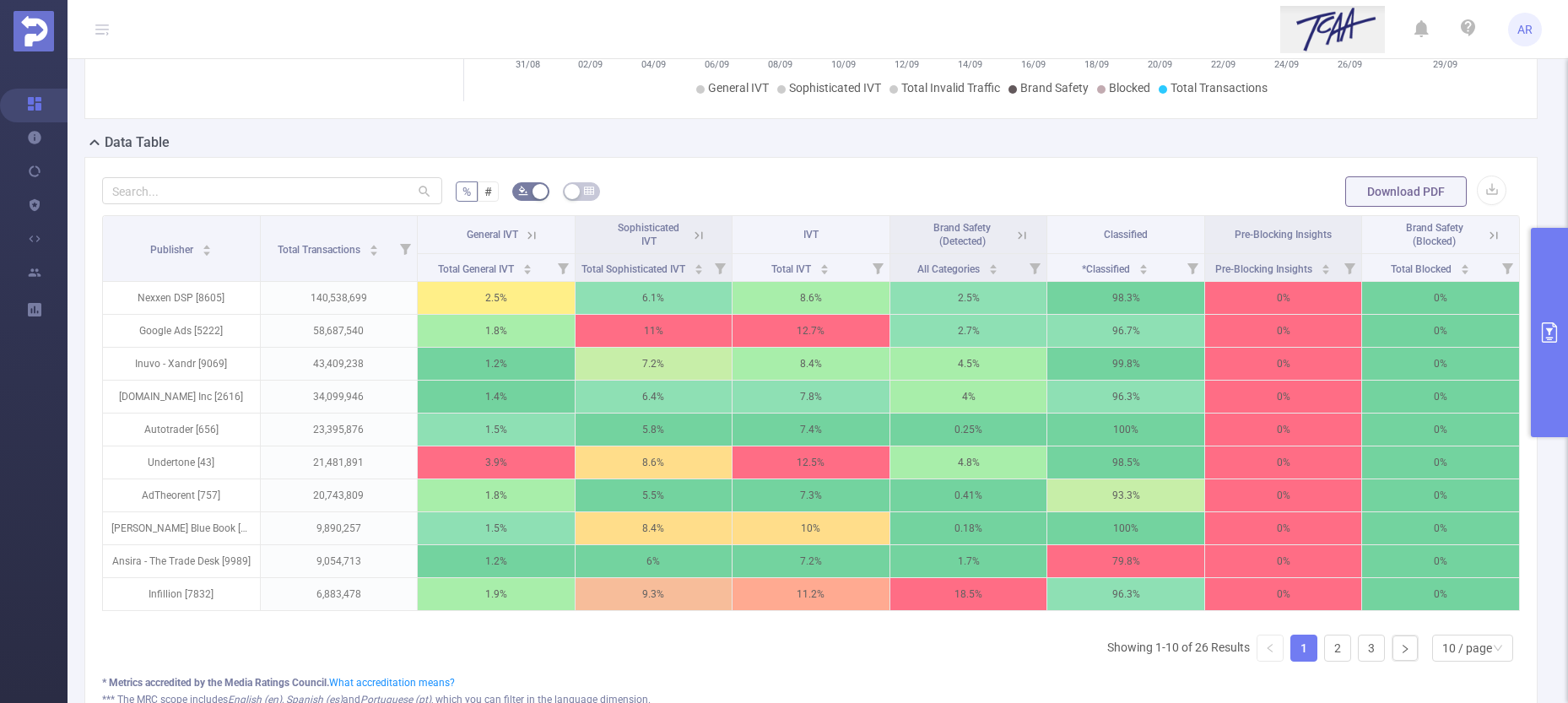
click at [1545, 260] on button "primary" at bounding box center [1549, 332] width 37 height 209
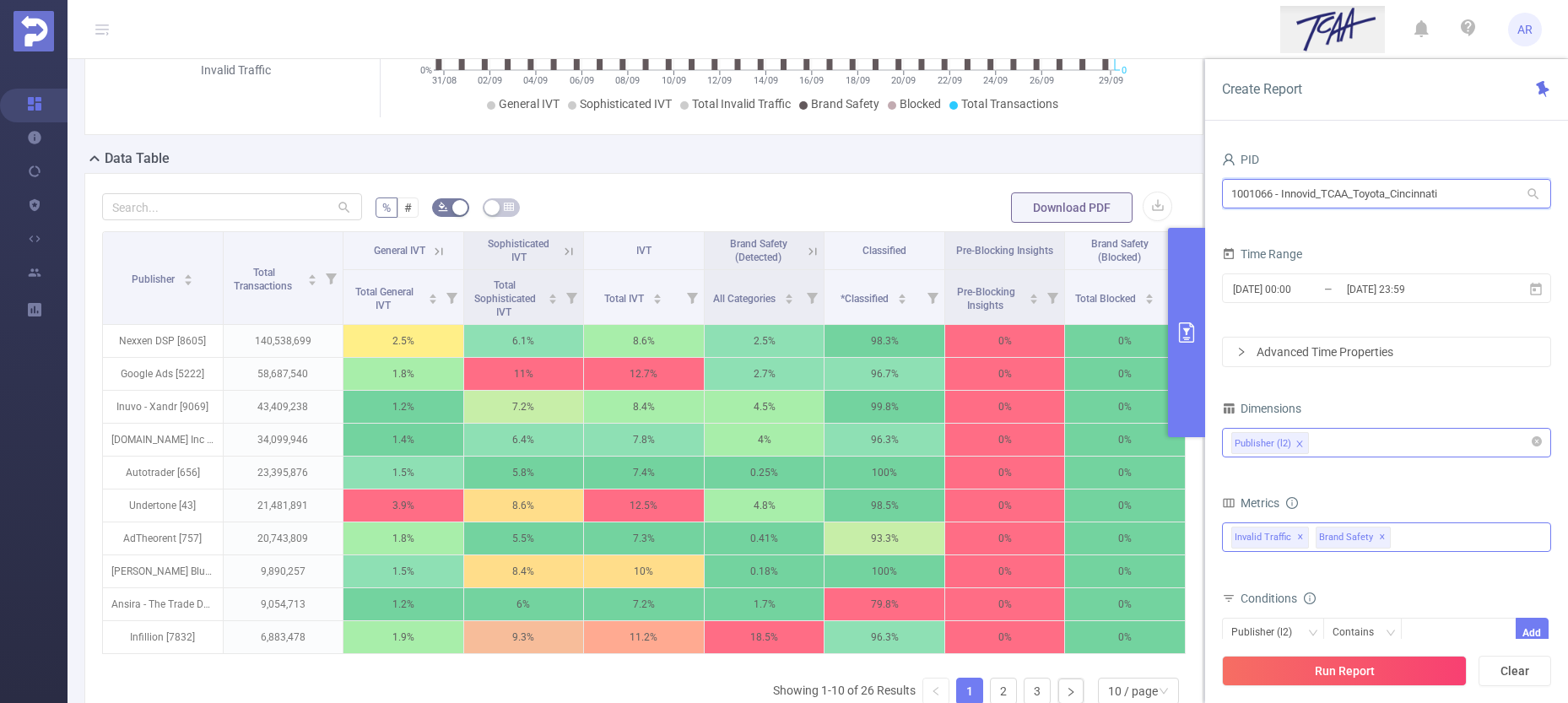
click at [1383, 185] on input "1001066 - Innovid_TCAA_Toyota_Cincinnati" at bounding box center [1386, 193] width 329 height 30
click at [1383, 185] on input "1001066 - Innovid_TCAA_Toyota_Cincinnati" at bounding box center [1386, 193] width 329 height 30
type input "celsius"
click at [1344, 672] on button "Run Report" at bounding box center [1344, 671] width 244 height 31
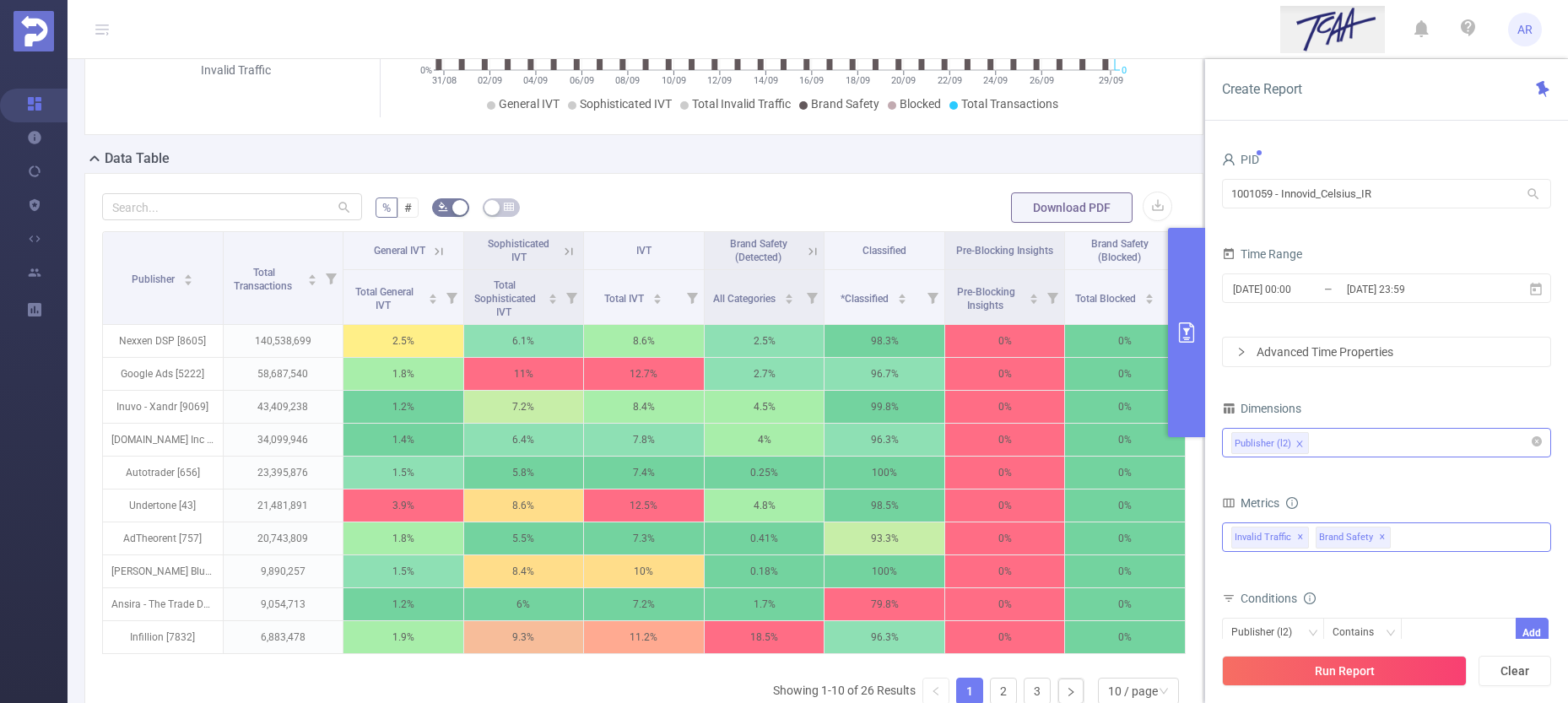
scroll to position [132, 0]
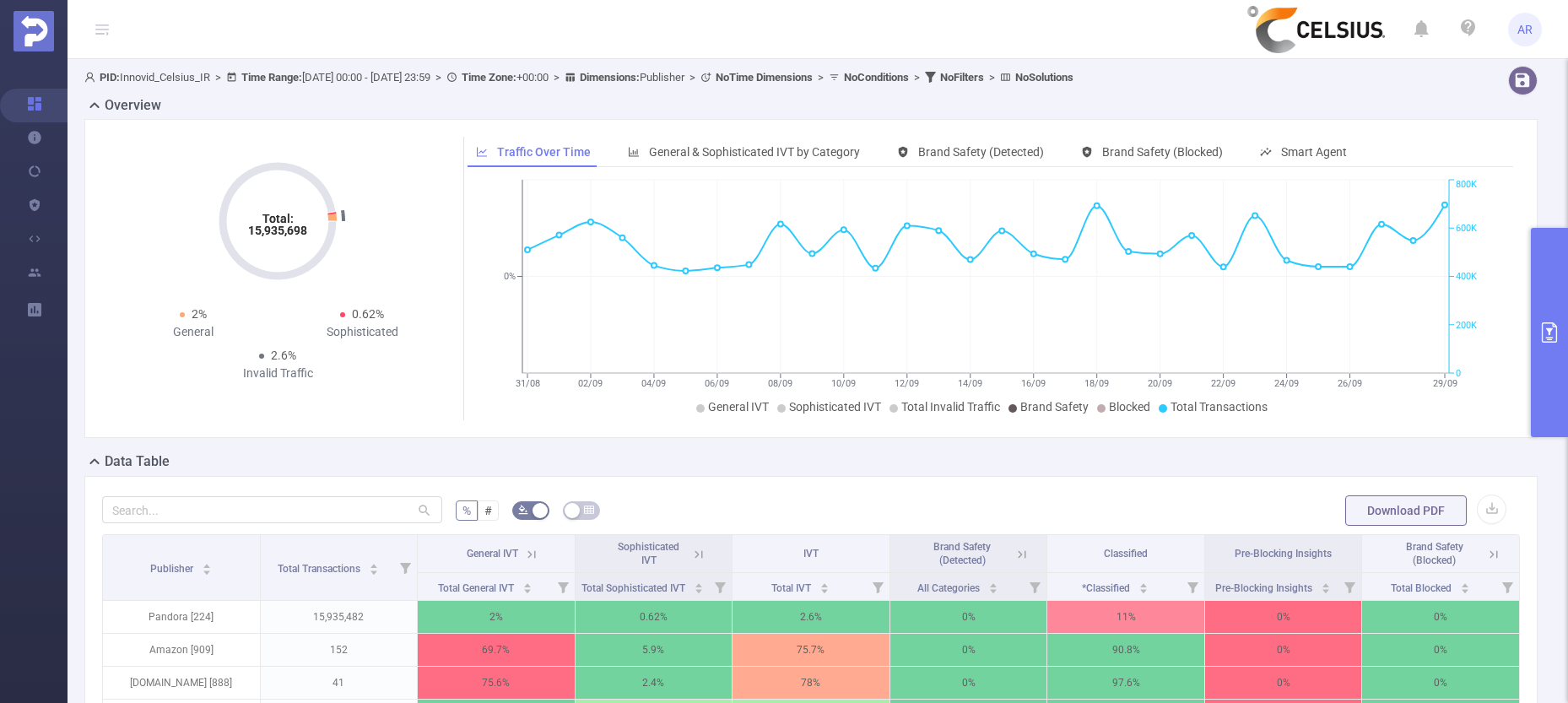
click at [1549, 296] on button "primary" at bounding box center [1549, 332] width 37 height 209
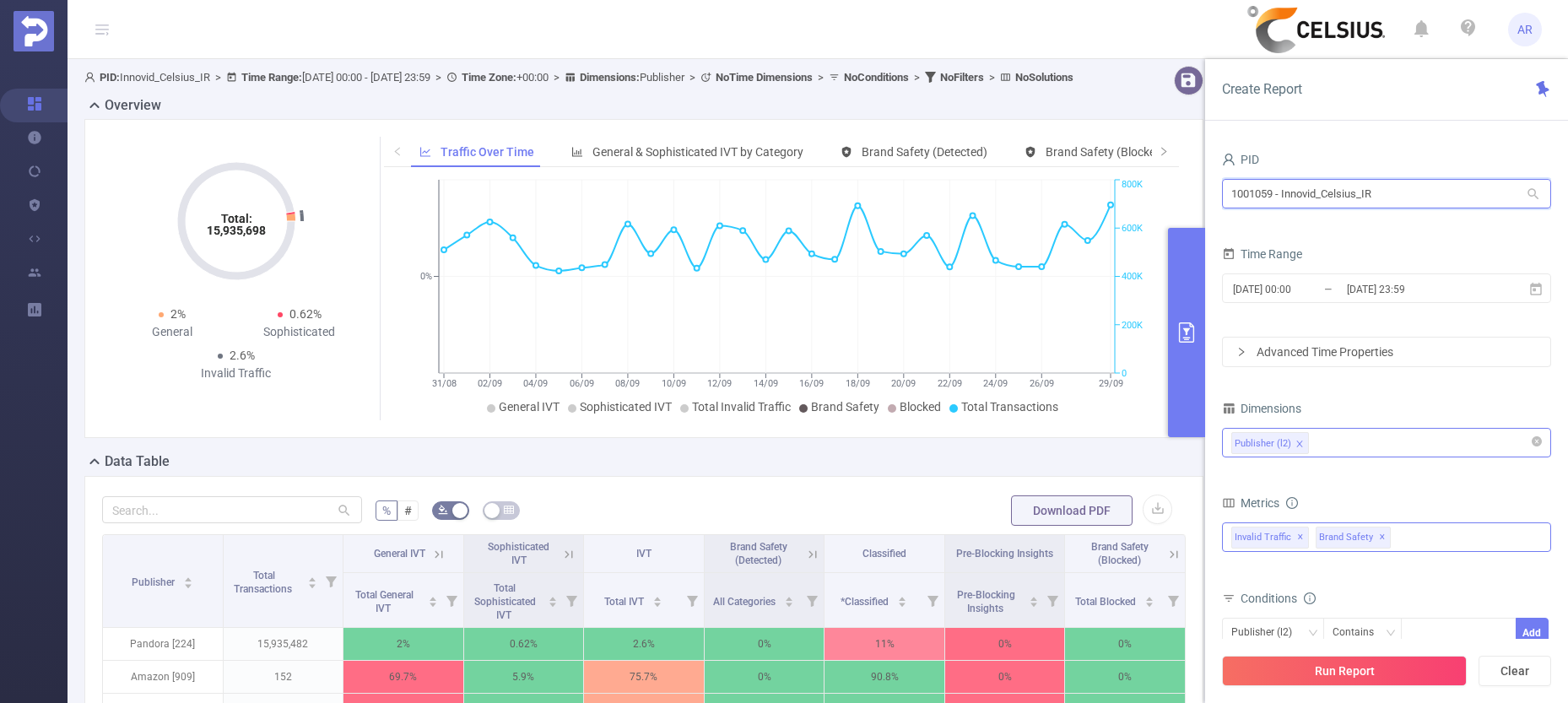
click at [1336, 199] on input "1001059 - Innovid_Celsius_IR" at bounding box center [1386, 193] width 329 height 30
click at [1335, 199] on input "1001059 - Innovid_Celsius_IR" at bounding box center [1386, 193] width 329 height 30
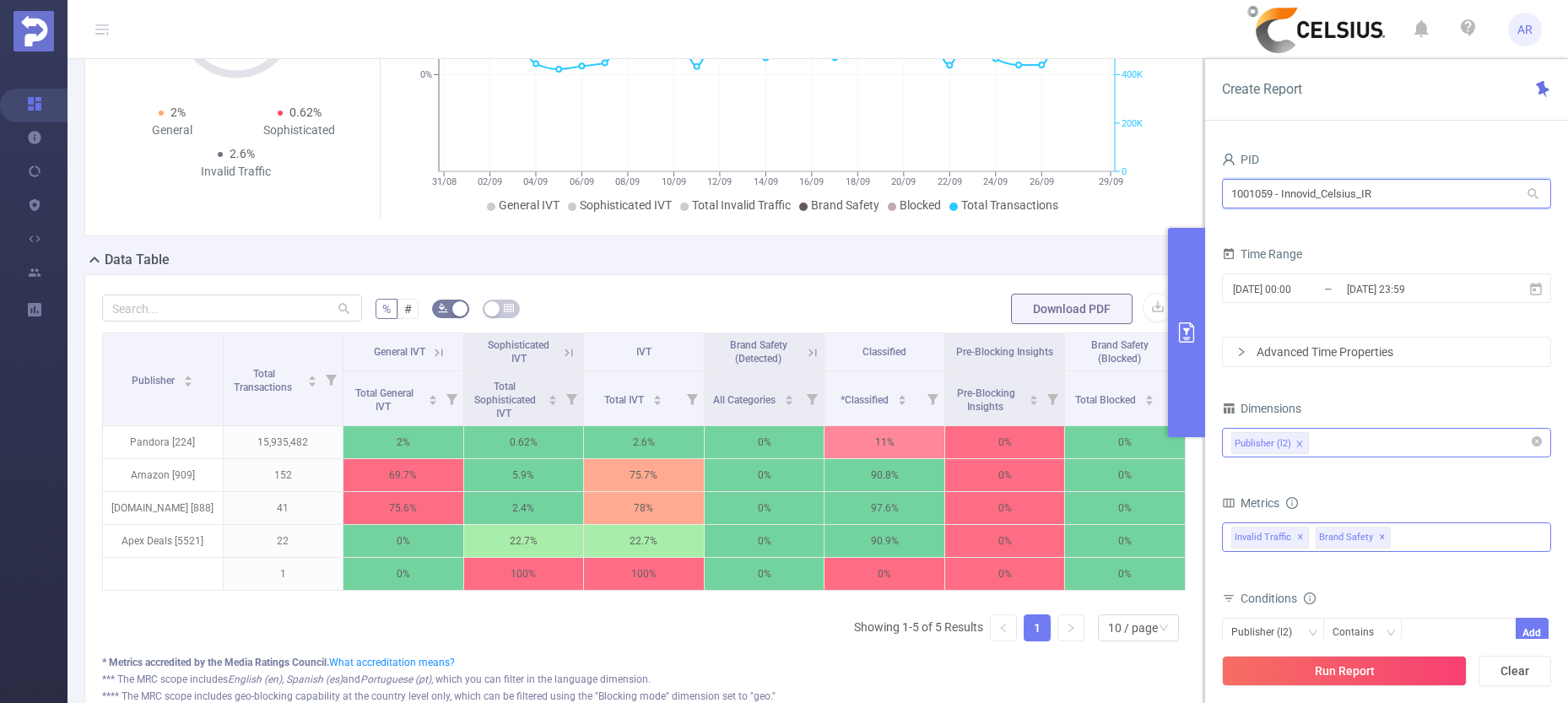
scroll to position [231, 0]
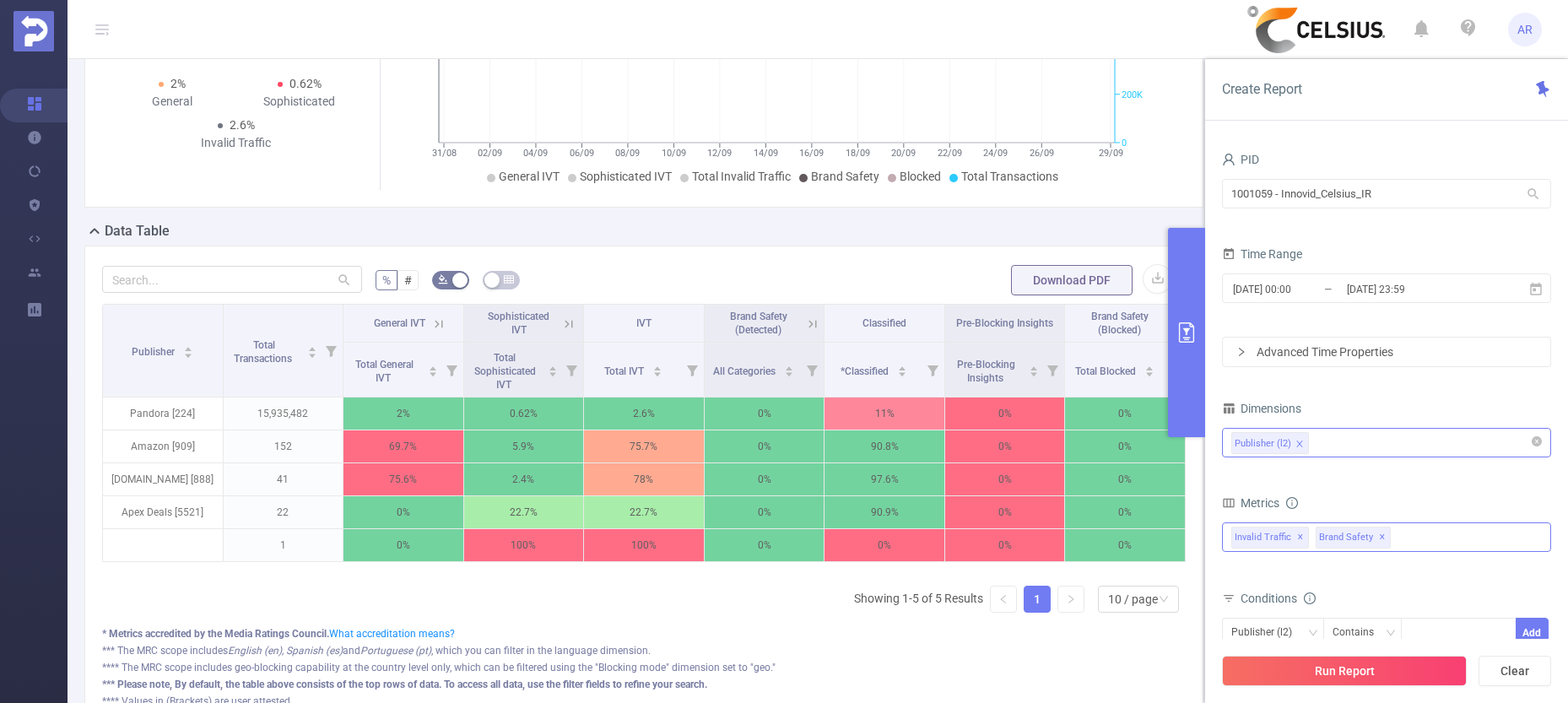
click at [1385, 442] on div "Publisher (l2)" at bounding box center [1386, 442] width 310 height 28
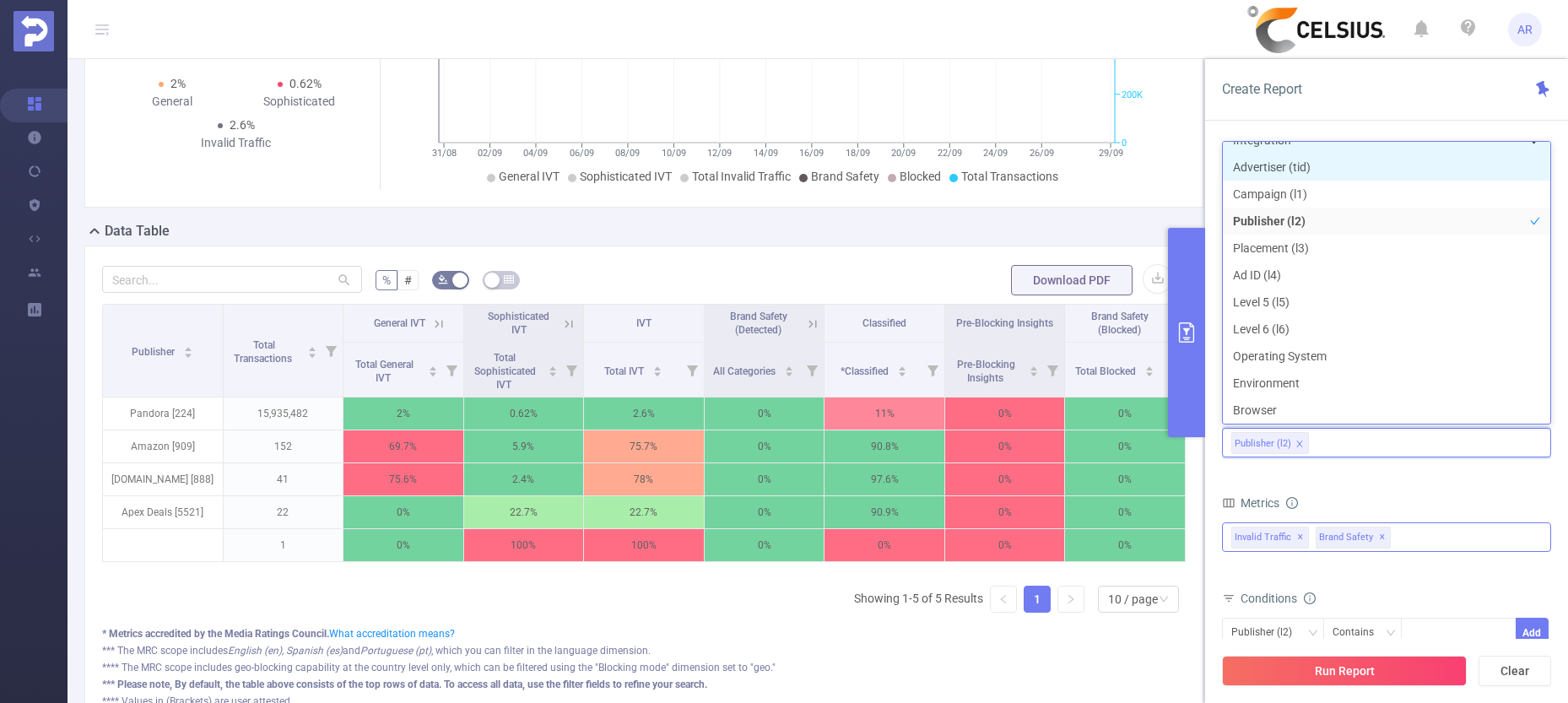
scroll to position [3, 0]
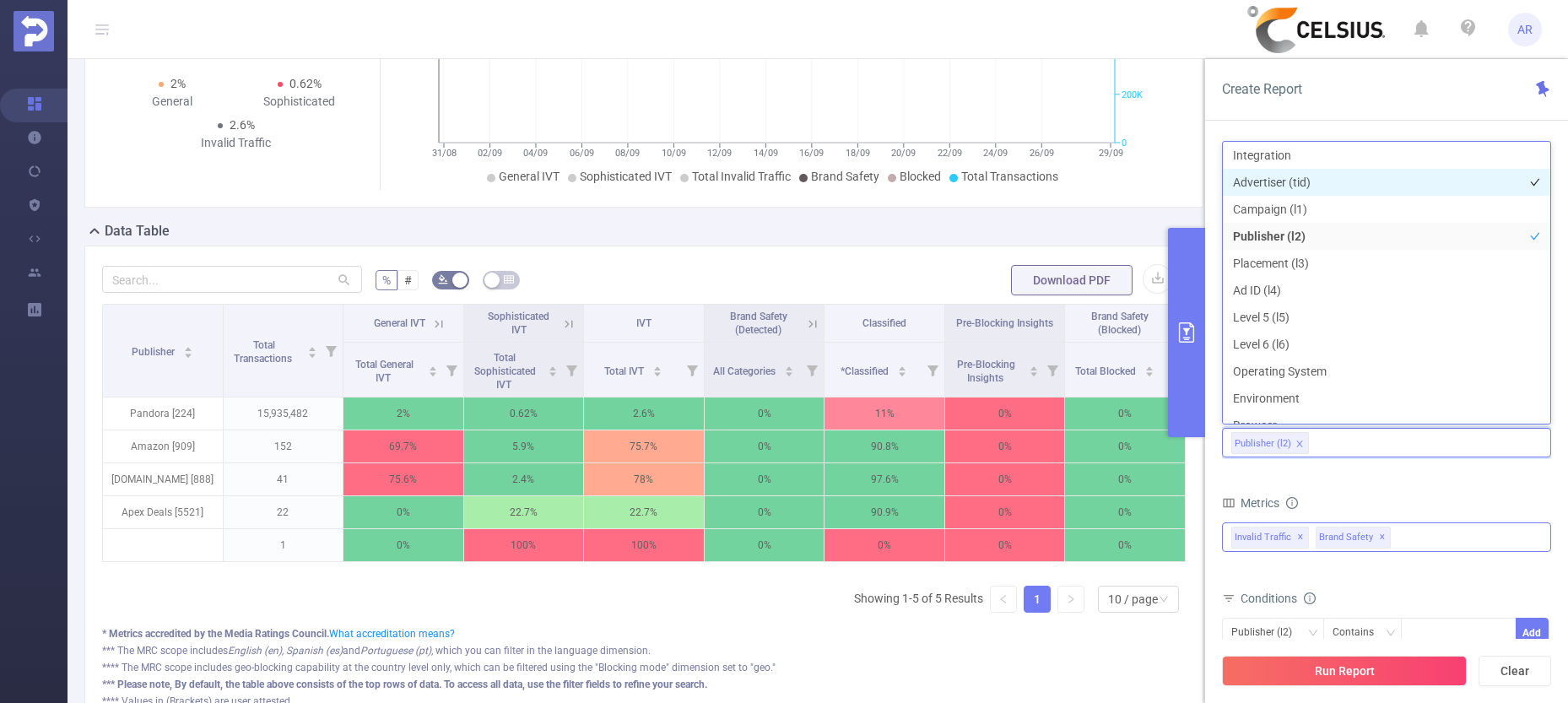
click at [1298, 178] on li "Advertiser (tid)" at bounding box center [1386, 183] width 327 height 27
click at [1347, 676] on button "Run Report" at bounding box center [1344, 671] width 244 height 31
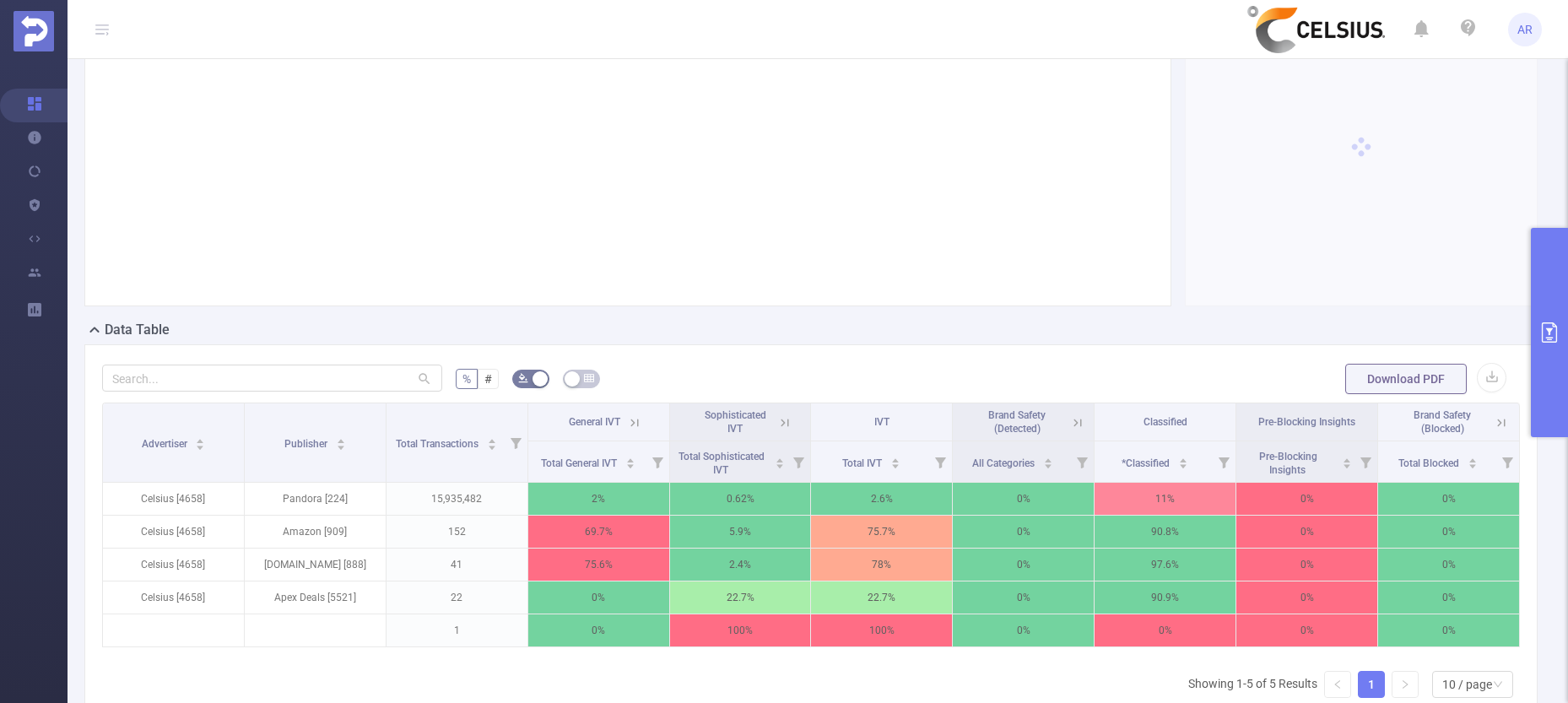
click at [1544, 260] on button "primary" at bounding box center [1549, 332] width 37 height 209
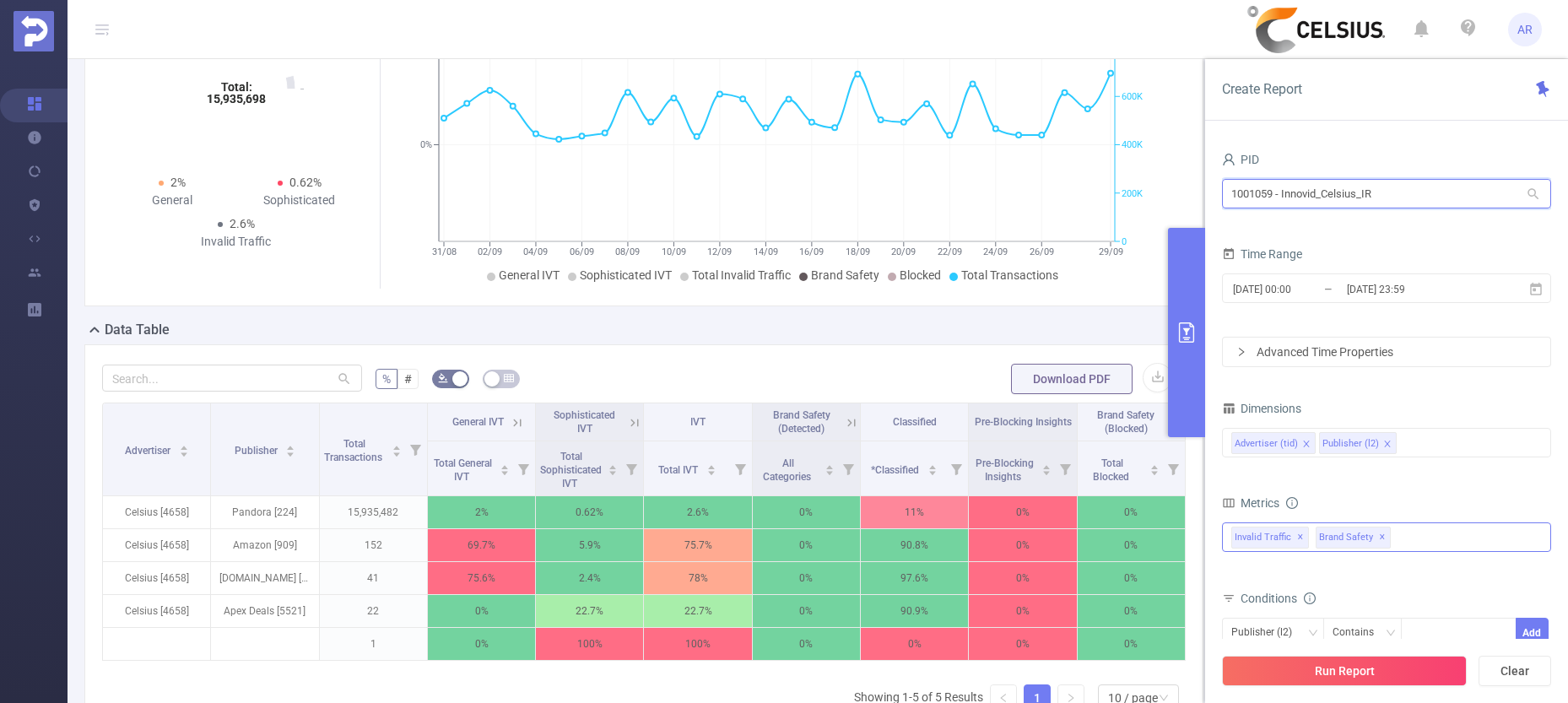
click at [1367, 189] on input "1001059 - Innovid_Celsius_IR" at bounding box center [1386, 193] width 329 height 30
click at [1367, 190] on input "1001059 - Innovid_Celsius_IR" at bounding box center [1386, 193] width 329 height 30
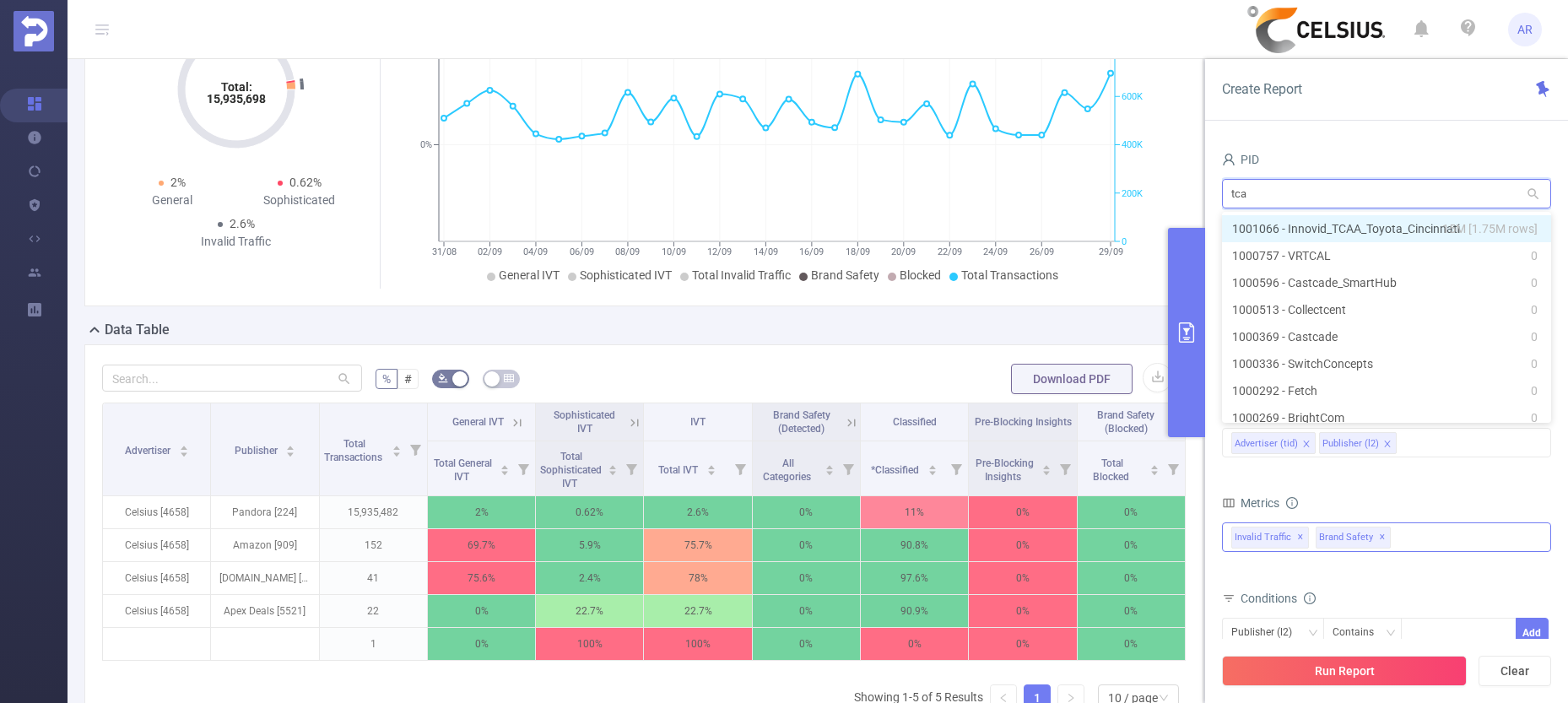
type input "tcaa"
click at [1385, 224] on li "1001066 - Innovid_TCAA_Toyota_Cincinnati 15M [1.75M rows]" at bounding box center [1386, 229] width 329 height 27
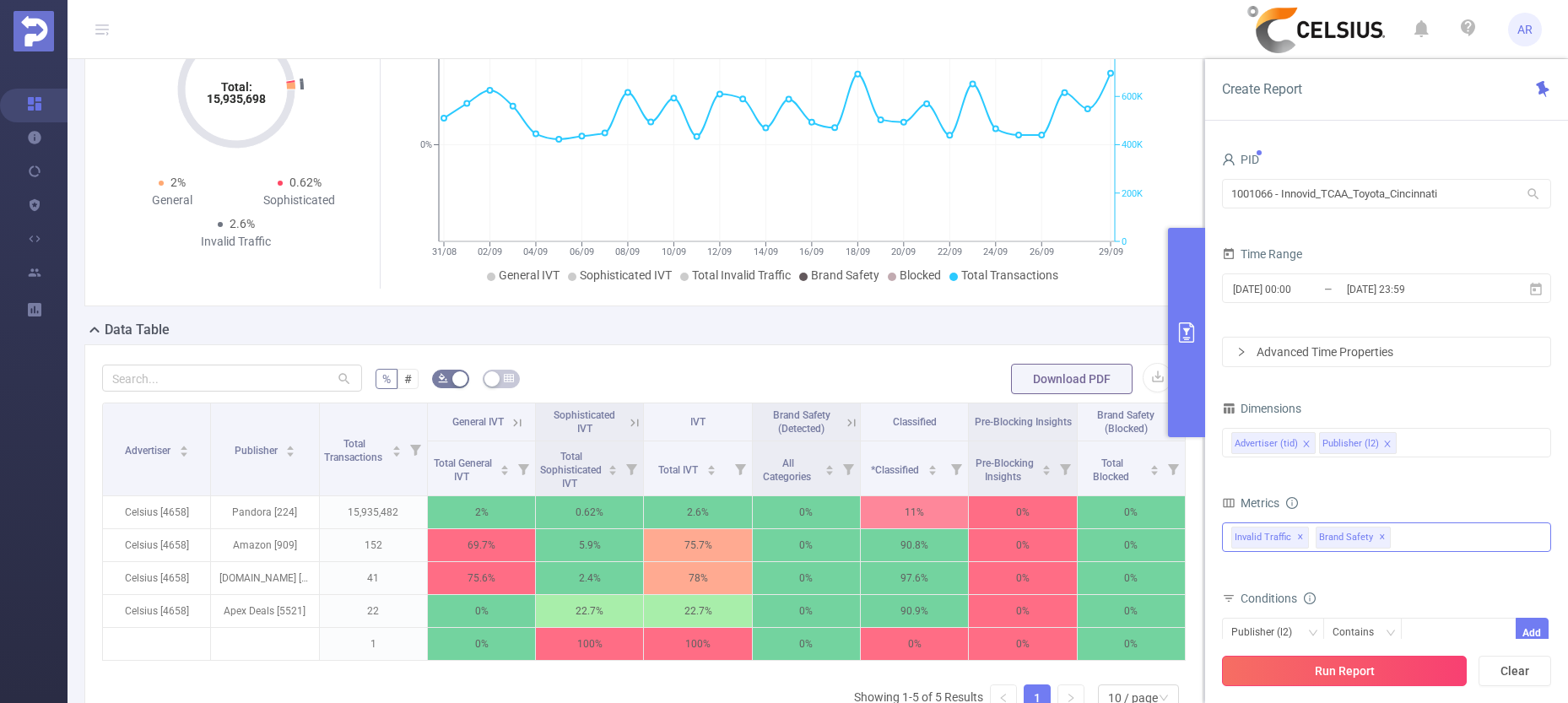
click at [1371, 677] on button "Run Report" at bounding box center [1344, 671] width 244 height 31
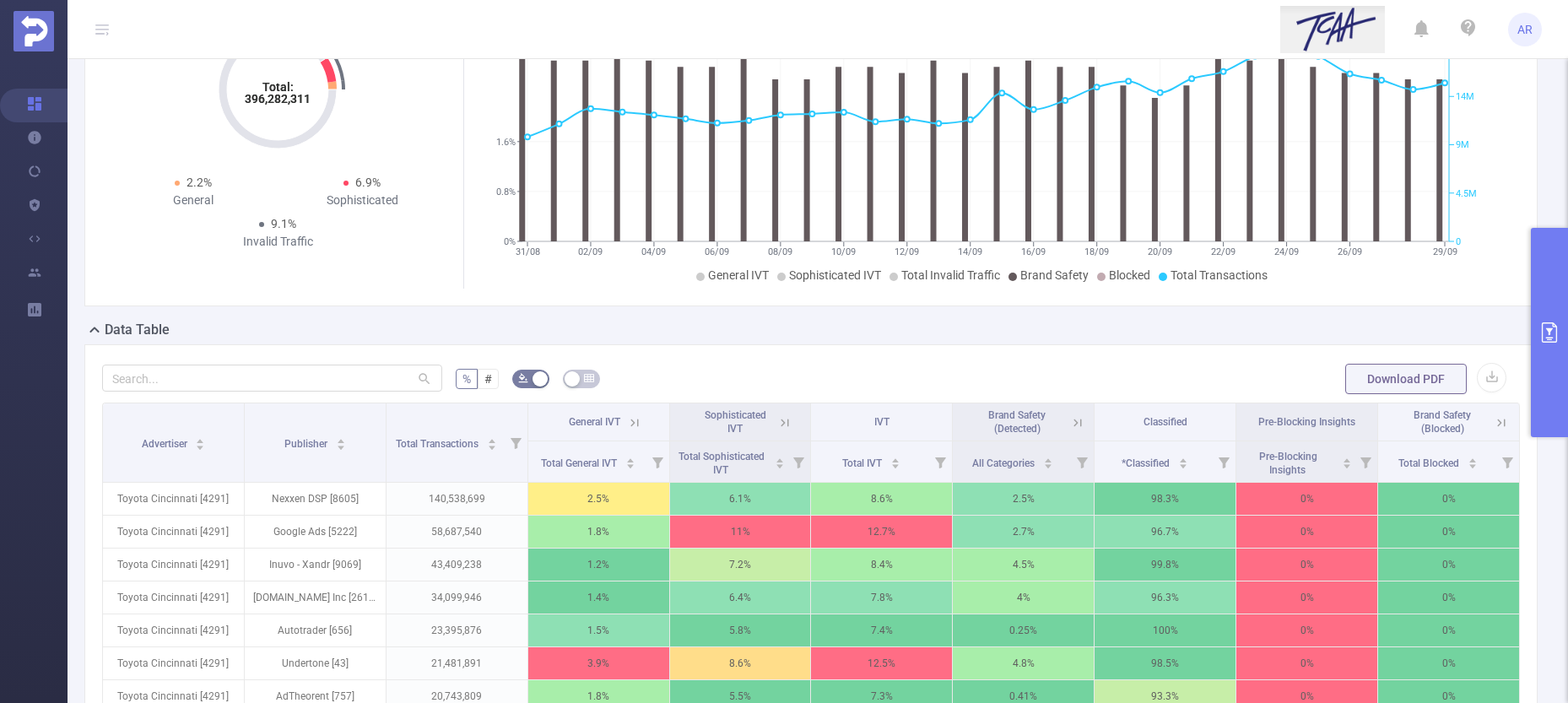
click at [1542, 281] on button "primary" at bounding box center [1549, 332] width 37 height 209
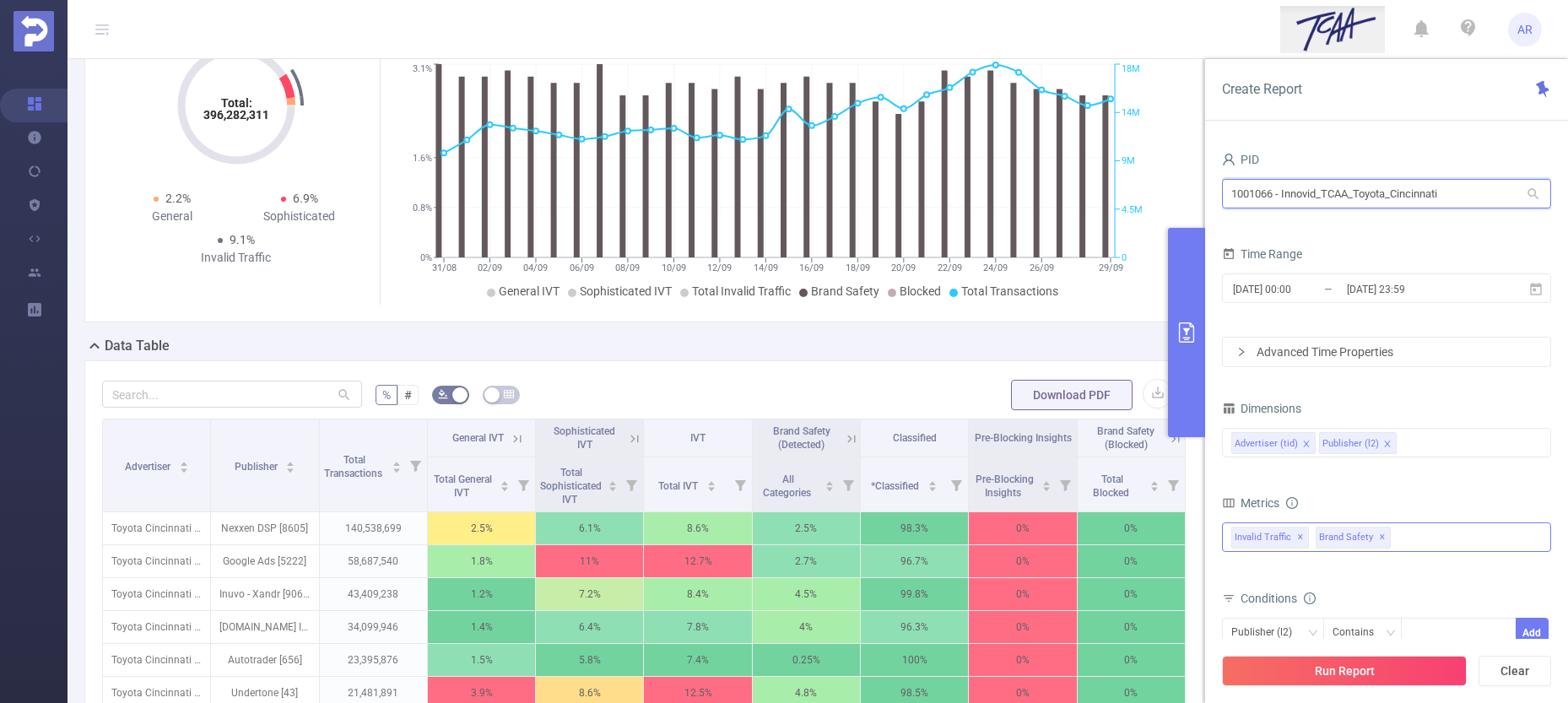
click at [1375, 194] on input "1001066 - Innovid_TCAA_Toyota_Cincinnati" at bounding box center [1386, 193] width 329 height 30
click at [1375, 193] on input "1001066 - Innovid_TCAA_Toyota_Cincinnati" at bounding box center [1386, 193] width 329 height 30
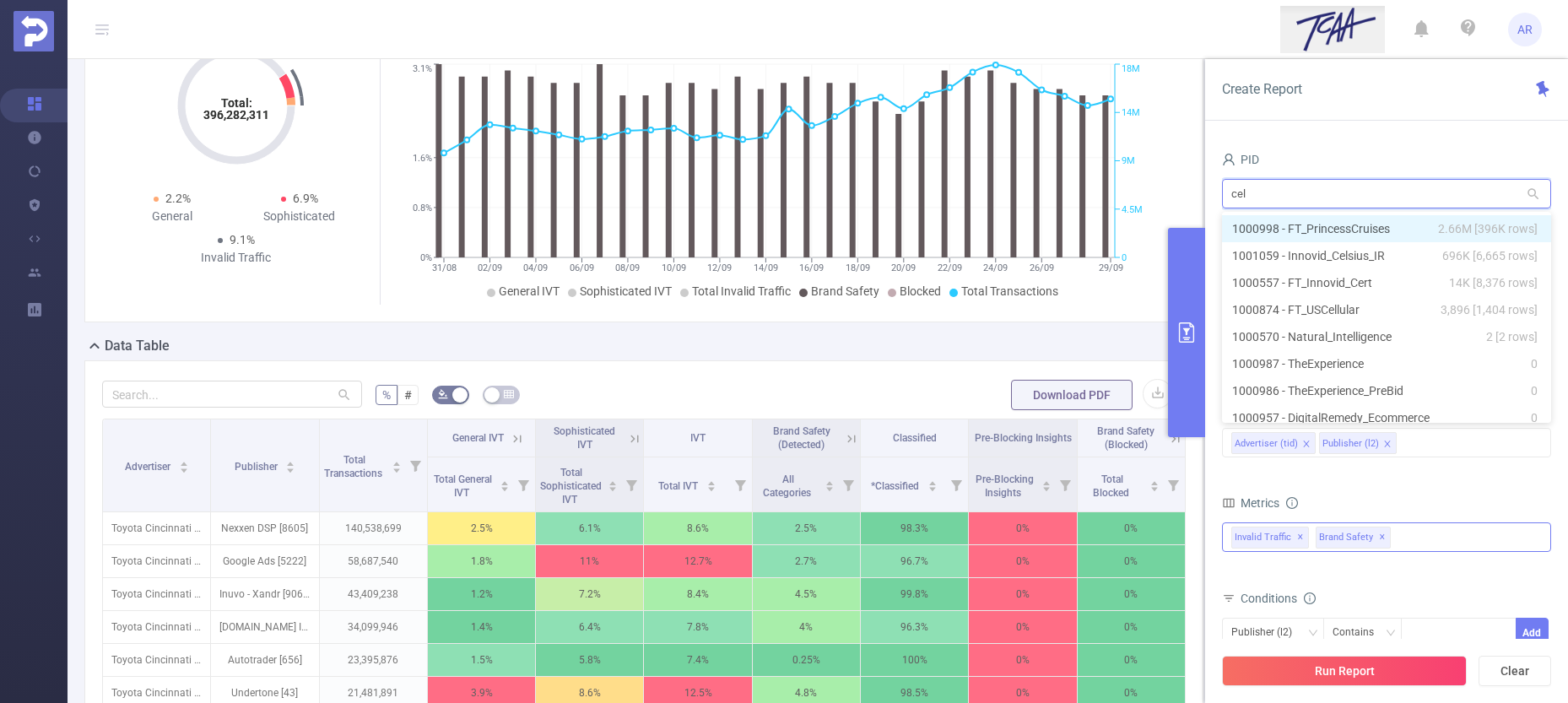
type input "cels"
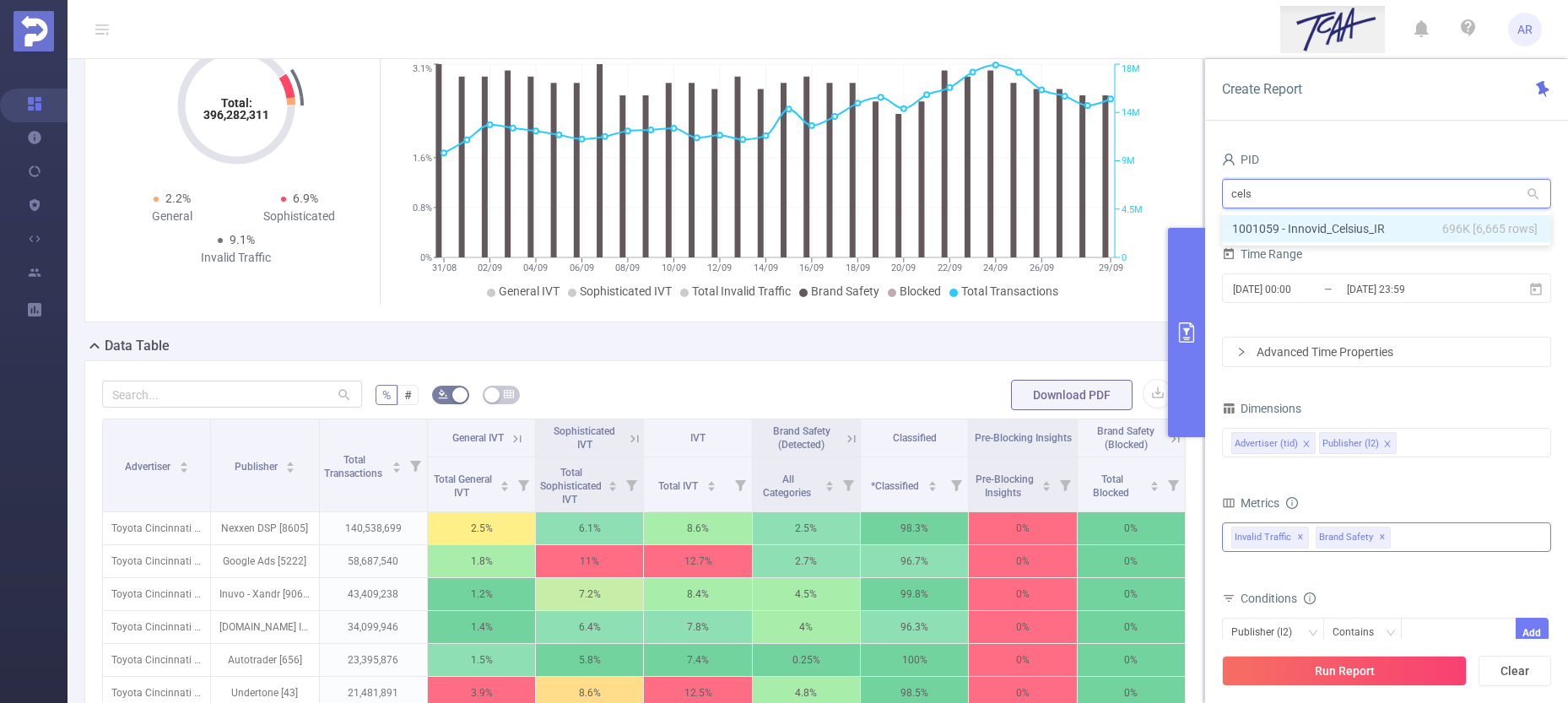
click at [1364, 226] on li "1001059 - Innovid_Celsius_IR 696K [6,665 rows]" at bounding box center [1386, 229] width 329 height 27
